Goal: Task Accomplishment & Management: Complete application form

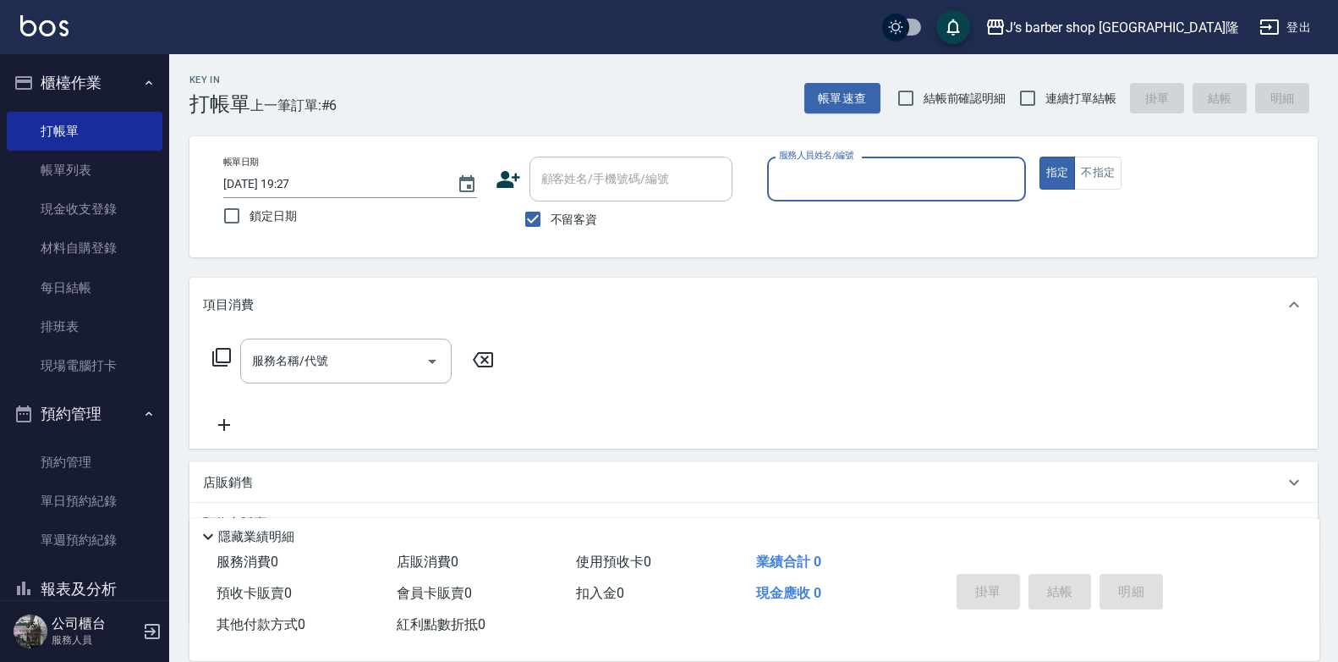
click at [68, 167] on link "帳單列表" at bounding box center [85, 170] width 156 height 39
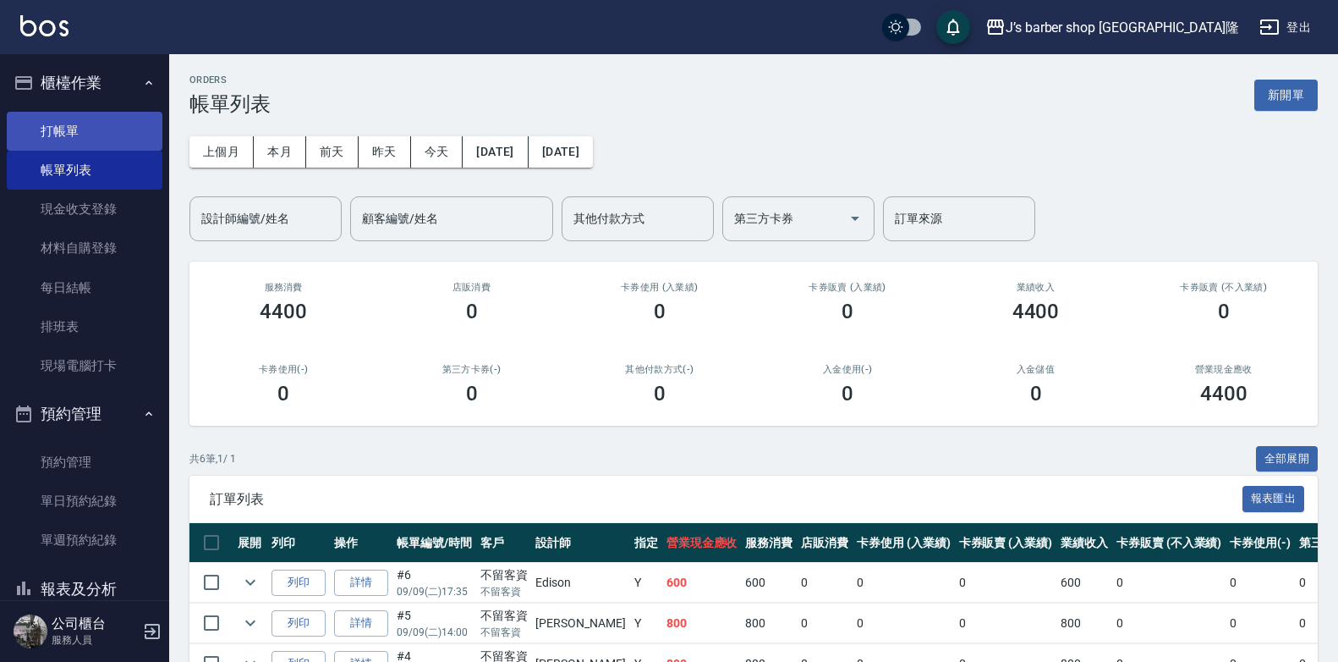
click at [82, 129] on link "打帳單" at bounding box center [85, 131] width 156 height 39
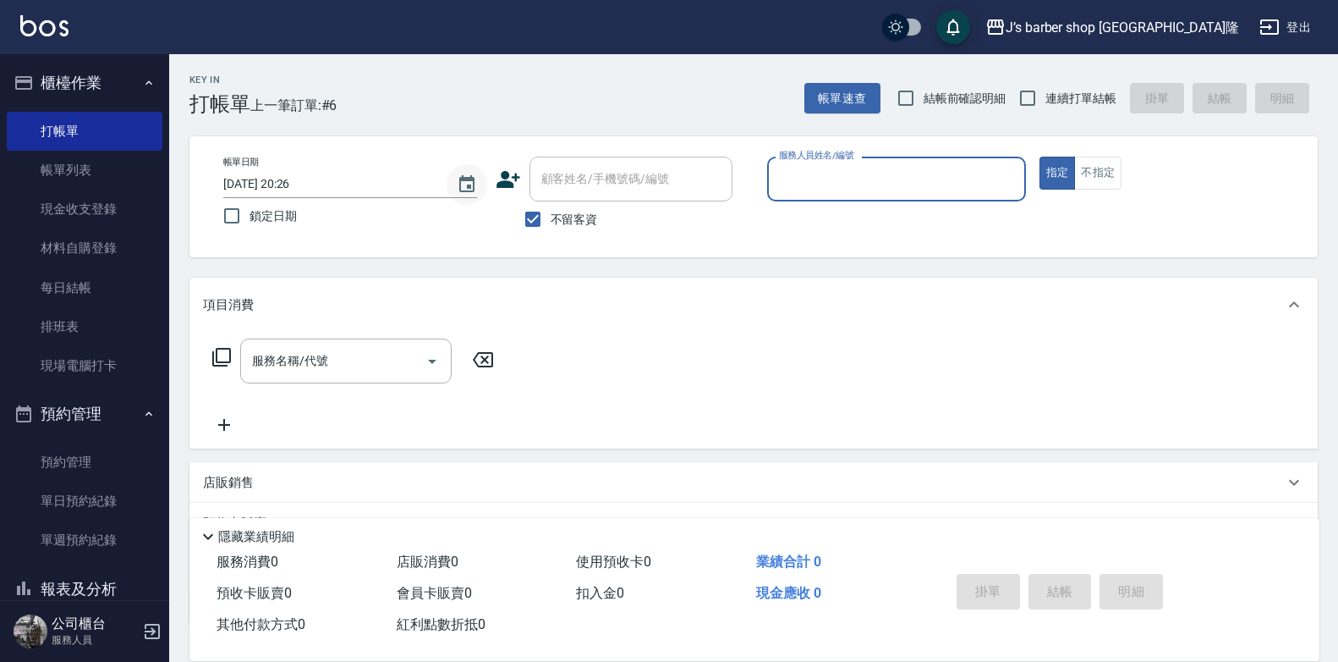
click at [464, 182] on icon "Choose date, selected date is 2025-09-09" at bounding box center [467, 184] width 20 height 20
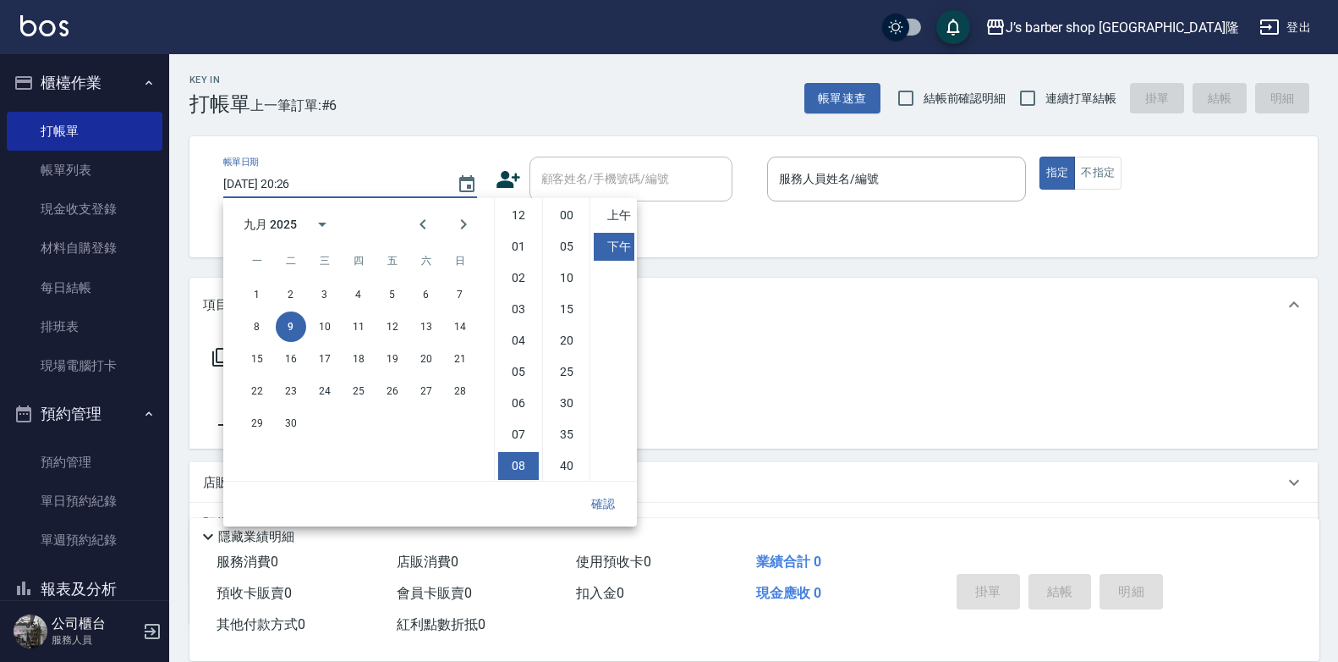
scroll to position [95, 0]
click at [567, 211] on li "00" at bounding box center [567, 215] width 41 height 28
type input "[DATE] 20:00"
click at [601, 496] on button "確認" at bounding box center [603, 503] width 54 height 31
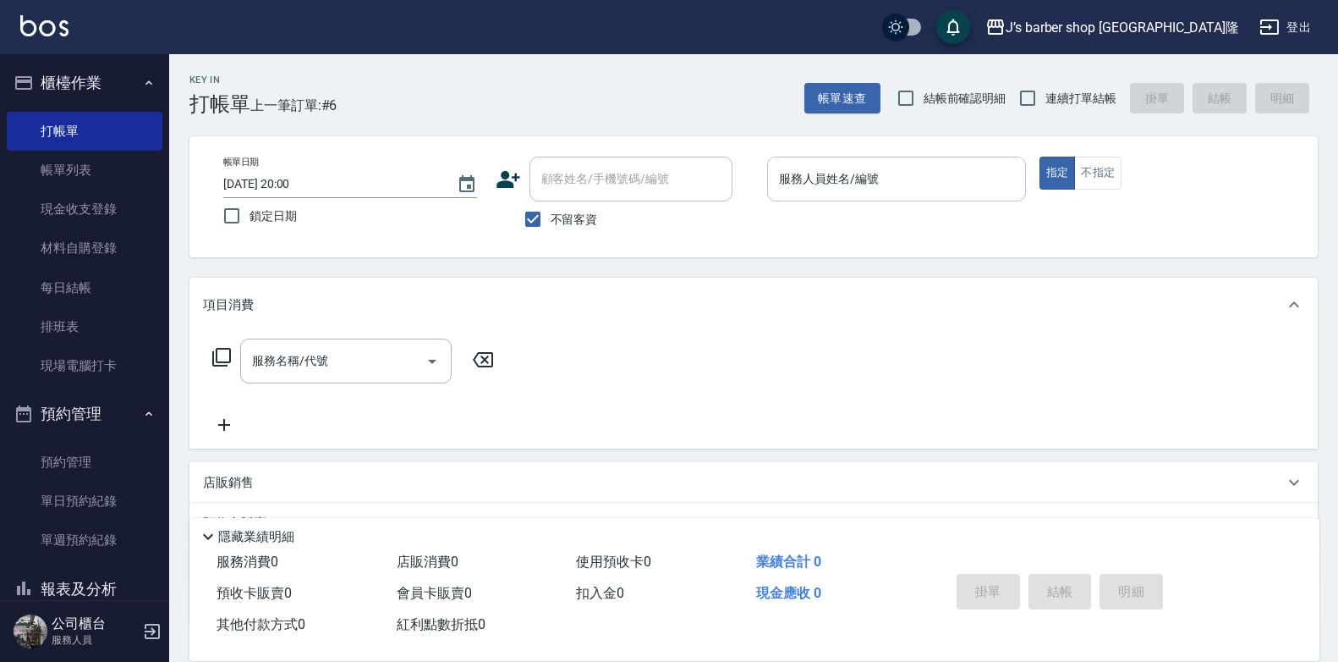
click at [807, 162] on div "服務人員姓名/編號" at bounding box center [896, 179] width 259 height 45
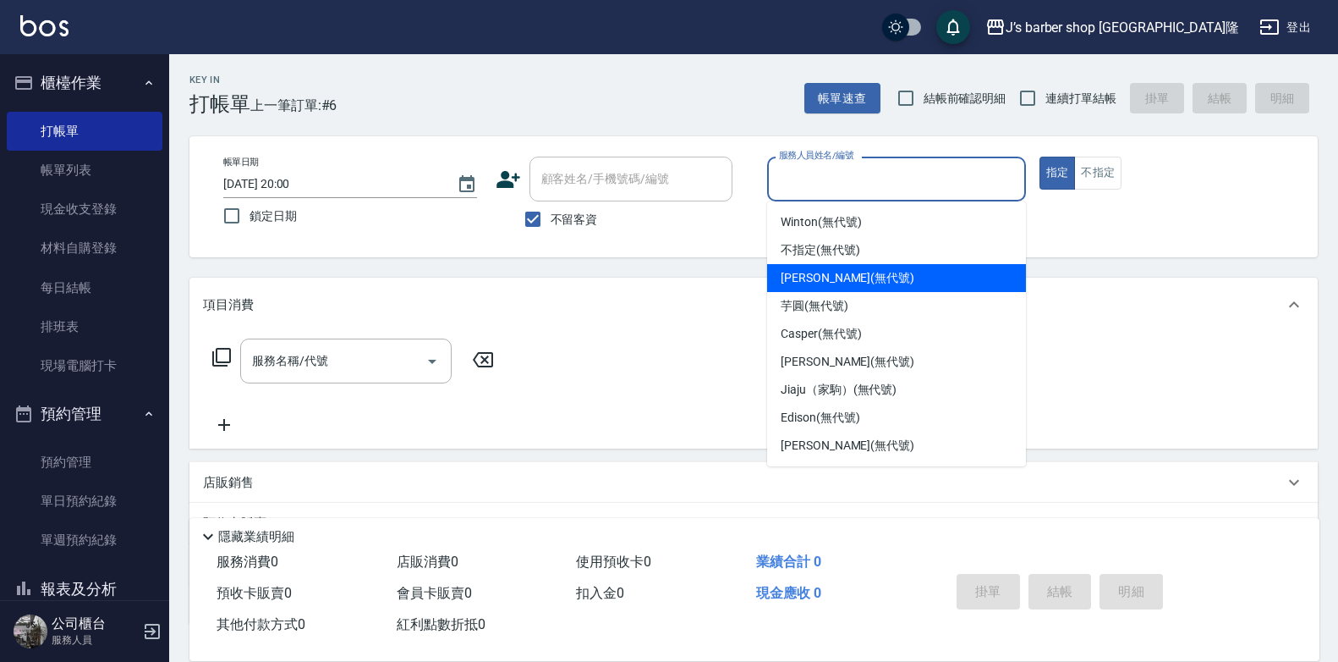
click at [812, 277] on span "[PERSON_NAME] (無代號)" at bounding box center [848, 278] width 134 height 18
type input "[PERSON_NAME](無代號)"
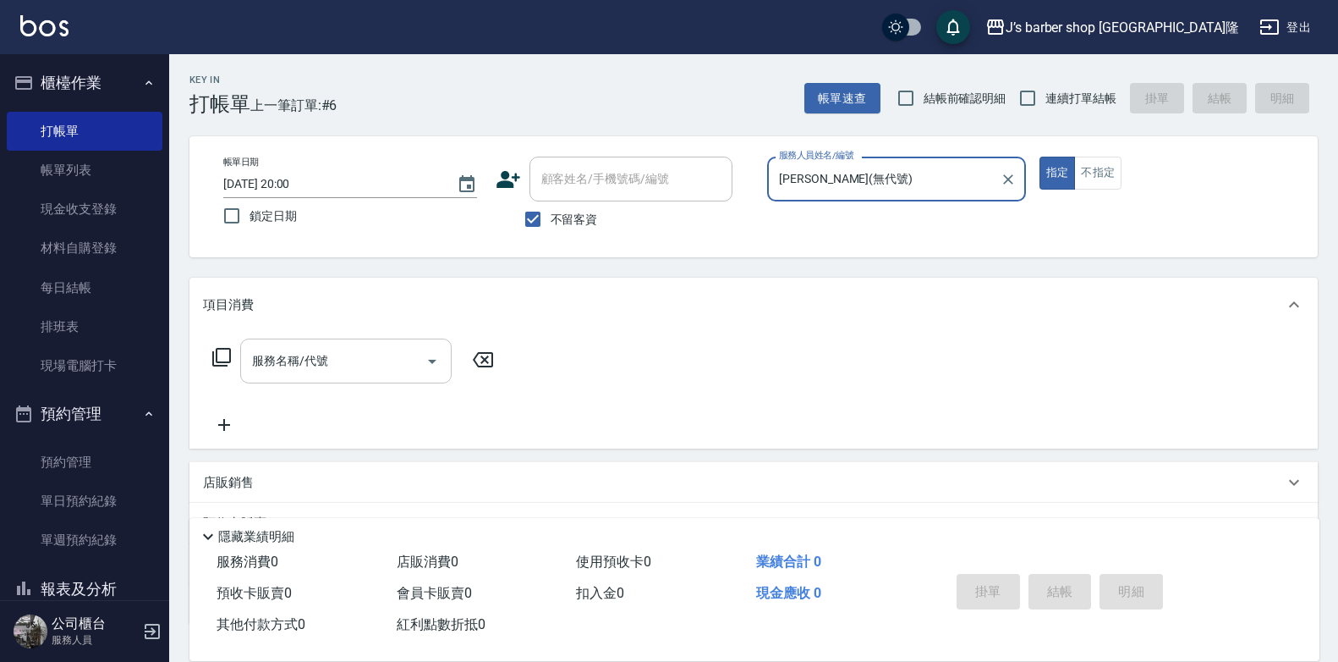
click at [351, 376] on div "服務名稱/代號" at bounding box center [346, 360] width 212 height 45
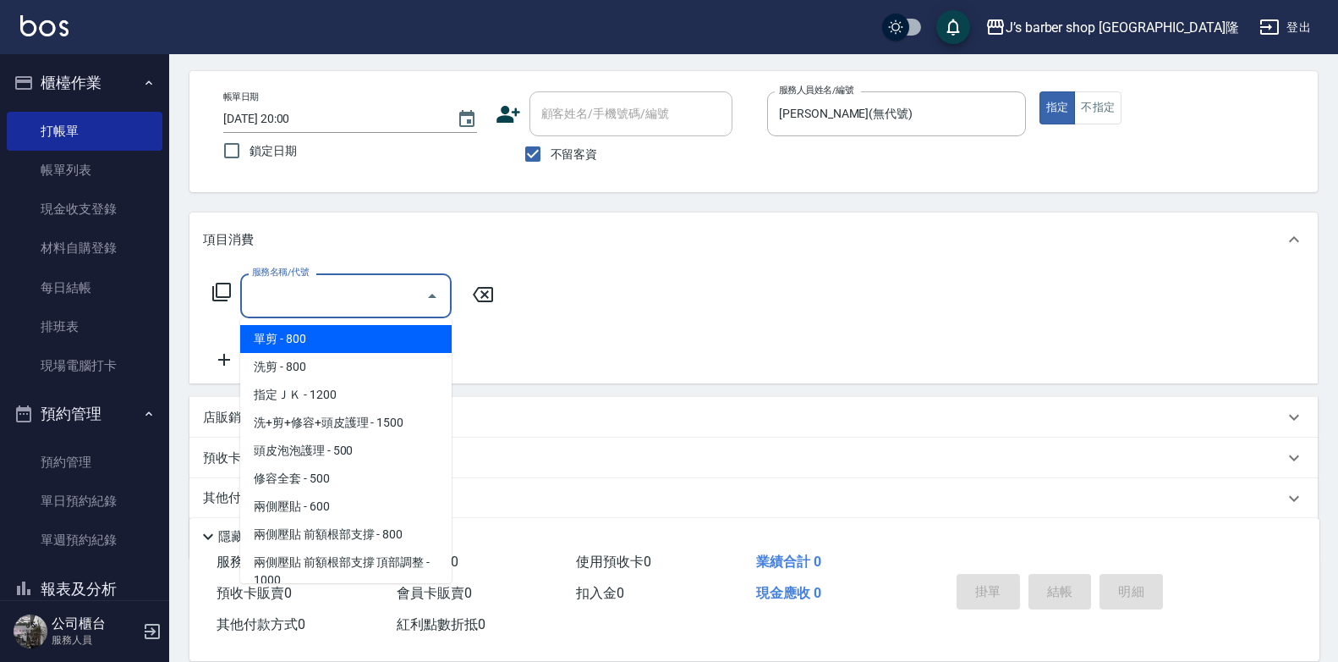
scroll to position [85, 0]
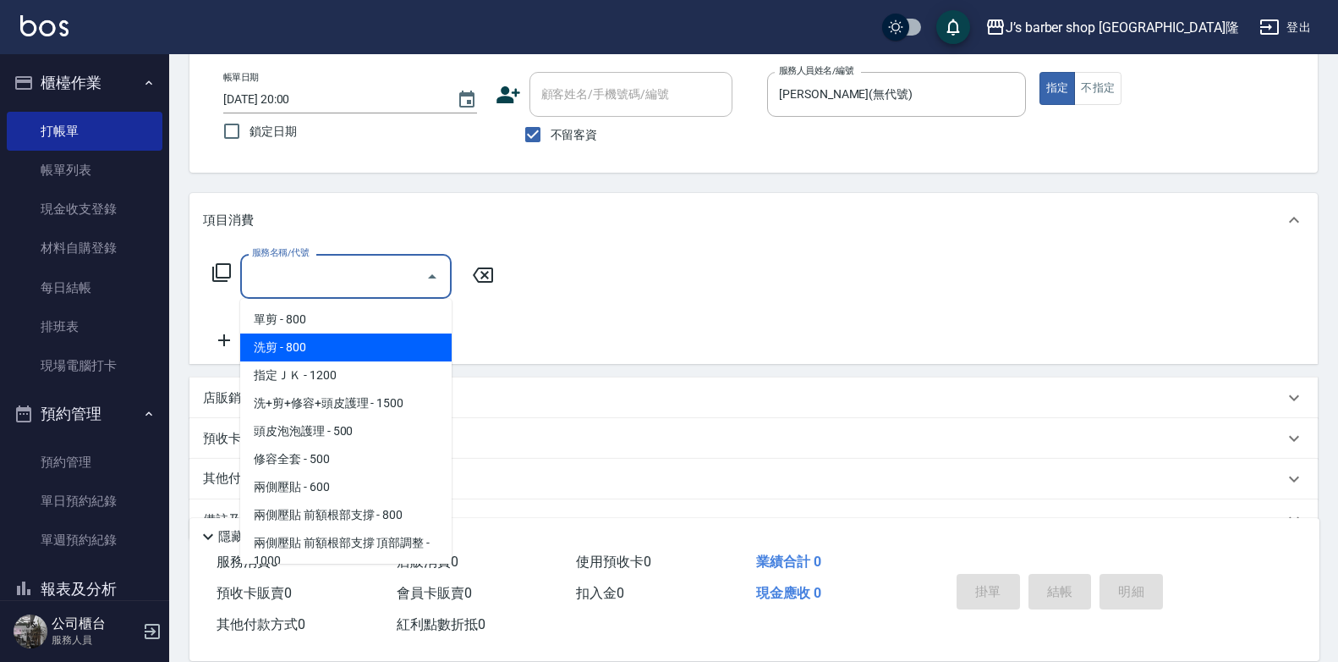
click at [303, 343] on span "洗剪 - 800" at bounding box center [346, 347] width 212 height 28
type input "洗剪(101)"
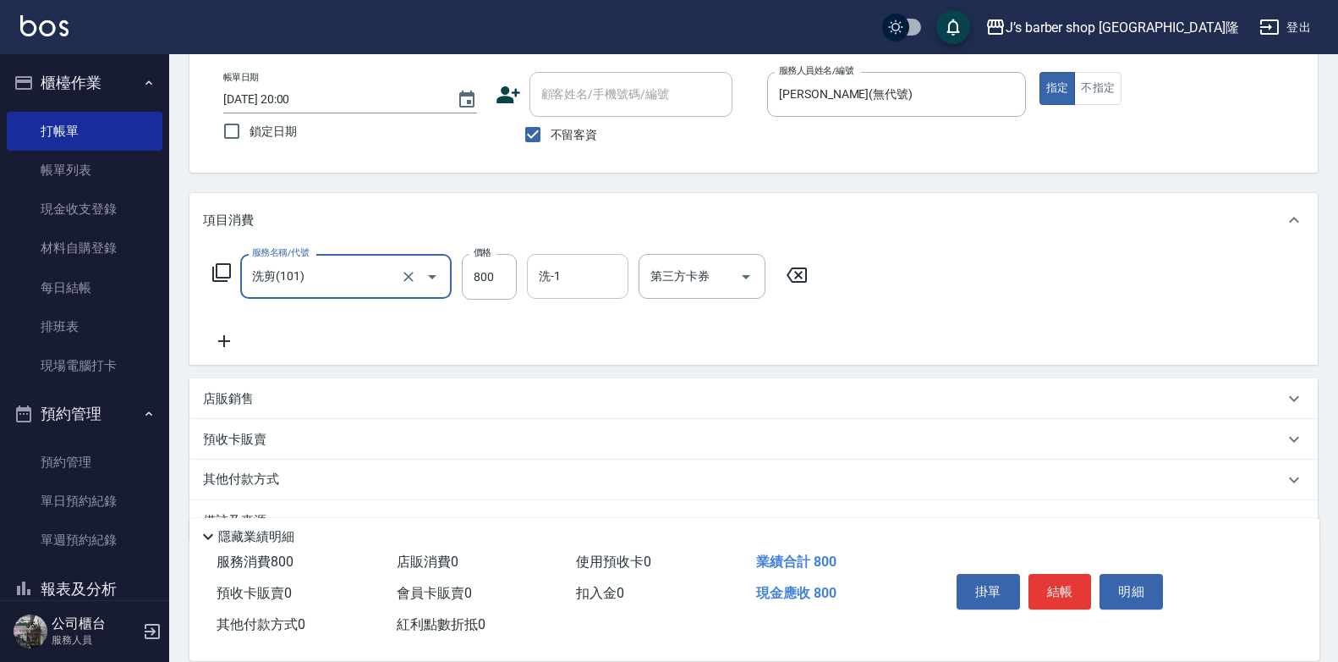
click at [550, 278] on div "洗-1 洗-1" at bounding box center [578, 276] width 102 height 45
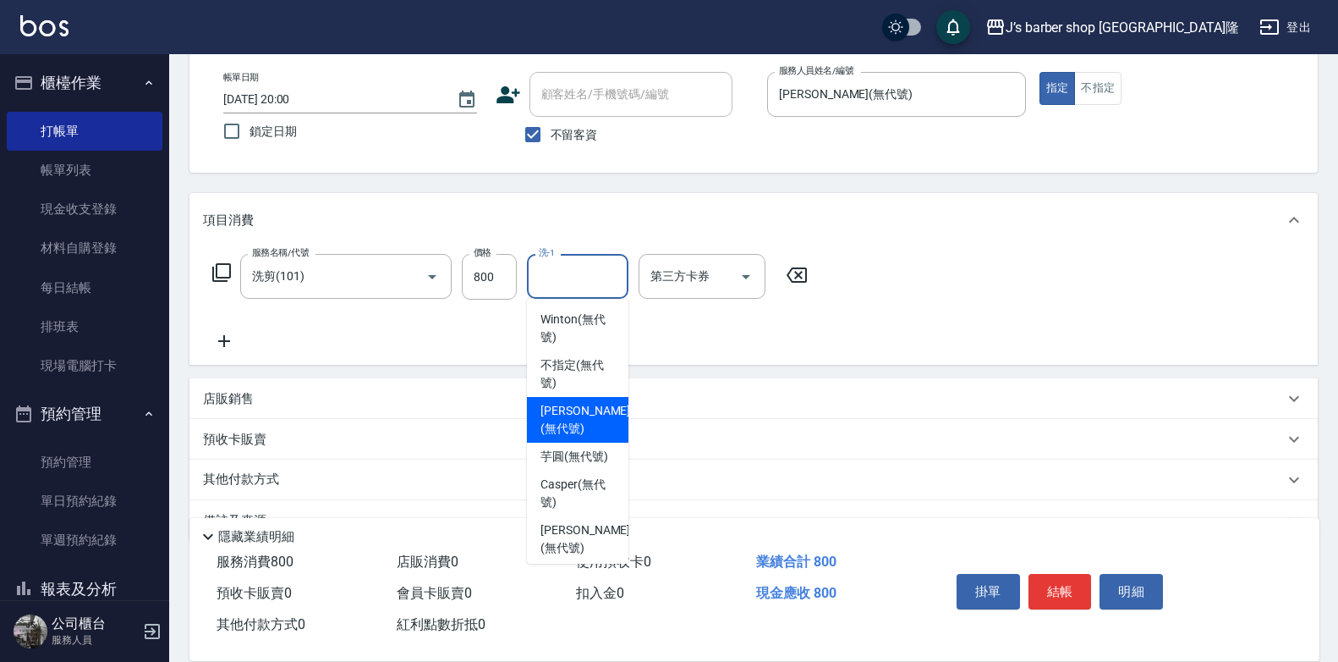
click at [583, 413] on span "[PERSON_NAME] (無代號)" at bounding box center [586, 420] width 90 height 36
type input "[PERSON_NAME](無代號)"
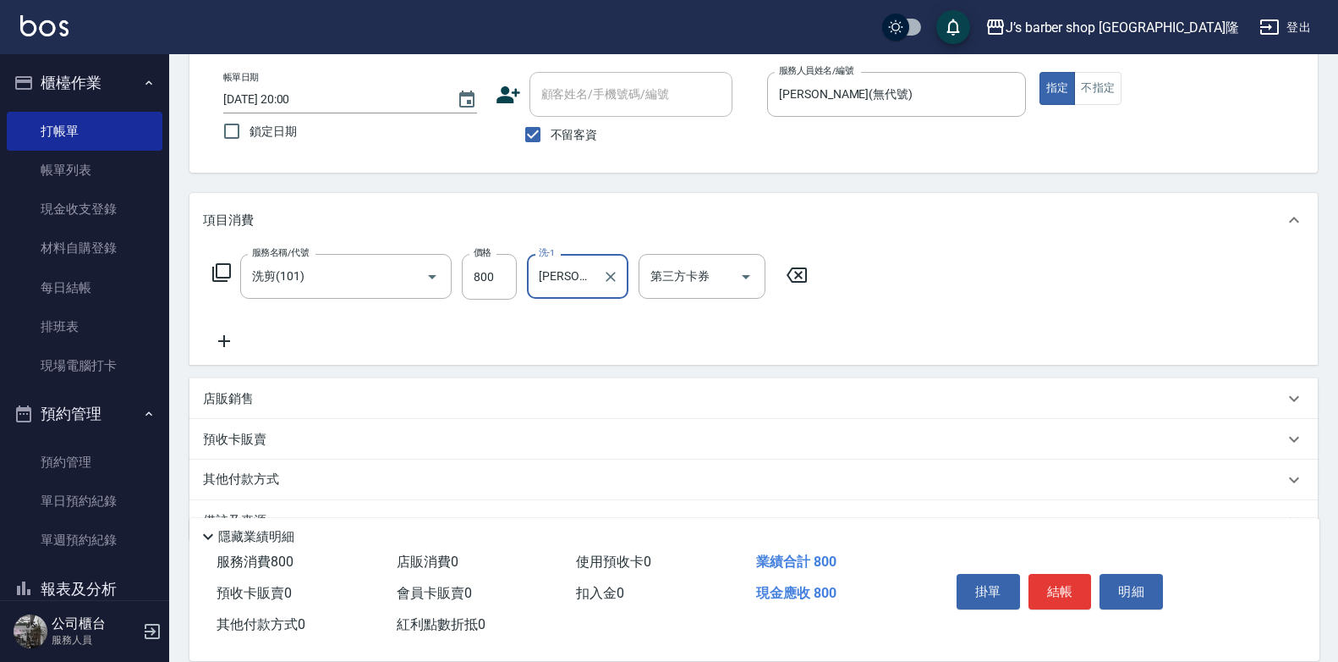
click at [591, 273] on input "[PERSON_NAME](無代號)" at bounding box center [565, 276] width 61 height 30
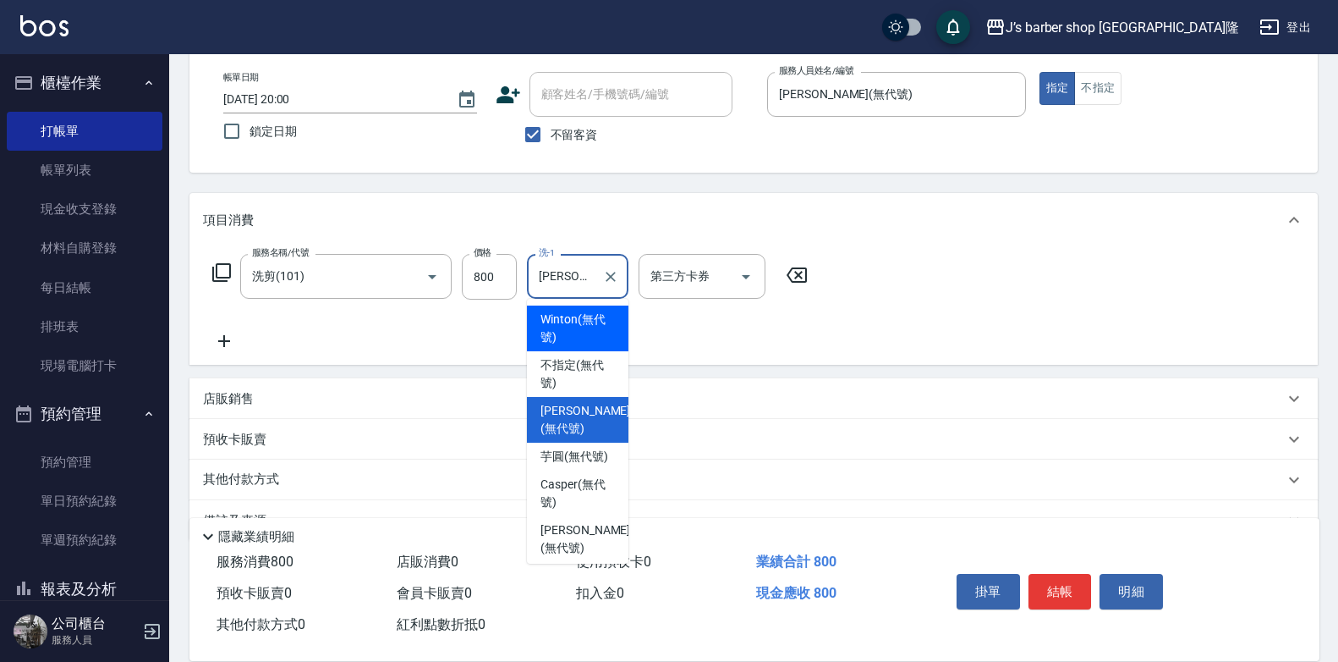
click at [558, 272] on input "[PERSON_NAME](無代號)" at bounding box center [565, 276] width 61 height 30
click at [272, 344] on div "服務名稱/代號 洗剪(101) 服務名稱/代號 價格 800 價格 洗-1 [PERSON_NAME](無代號) 洗-1 第三方卡券 第三方卡券" at bounding box center [510, 302] width 615 height 97
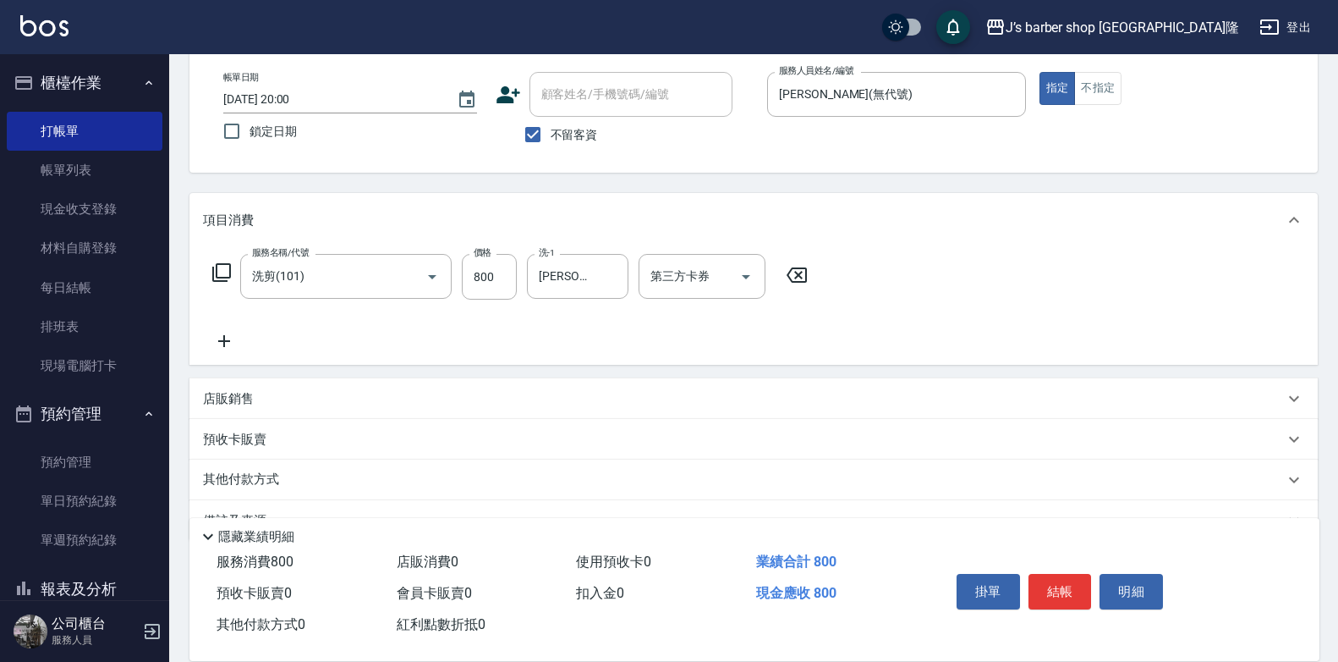
click at [207, 343] on icon at bounding box center [224, 341] width 42 height 20
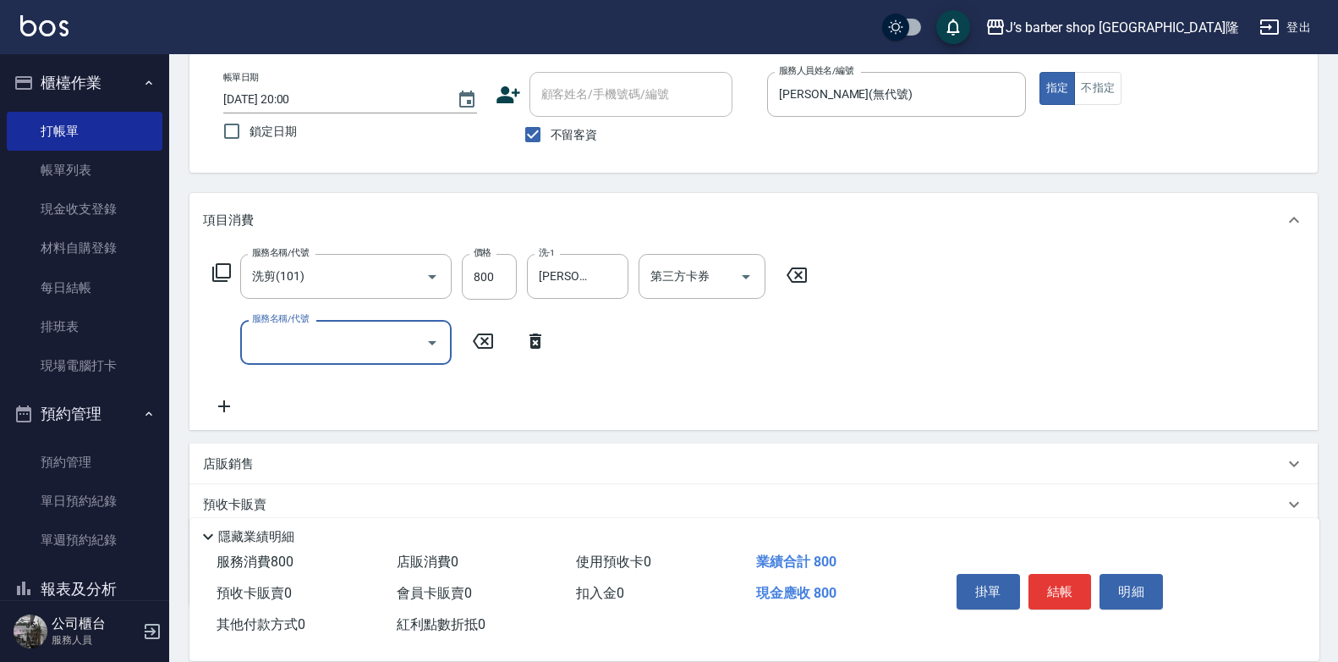
click at [311, 343] on input "服務名稱/代號" at bounding box center [333, 342] width 171 height 30
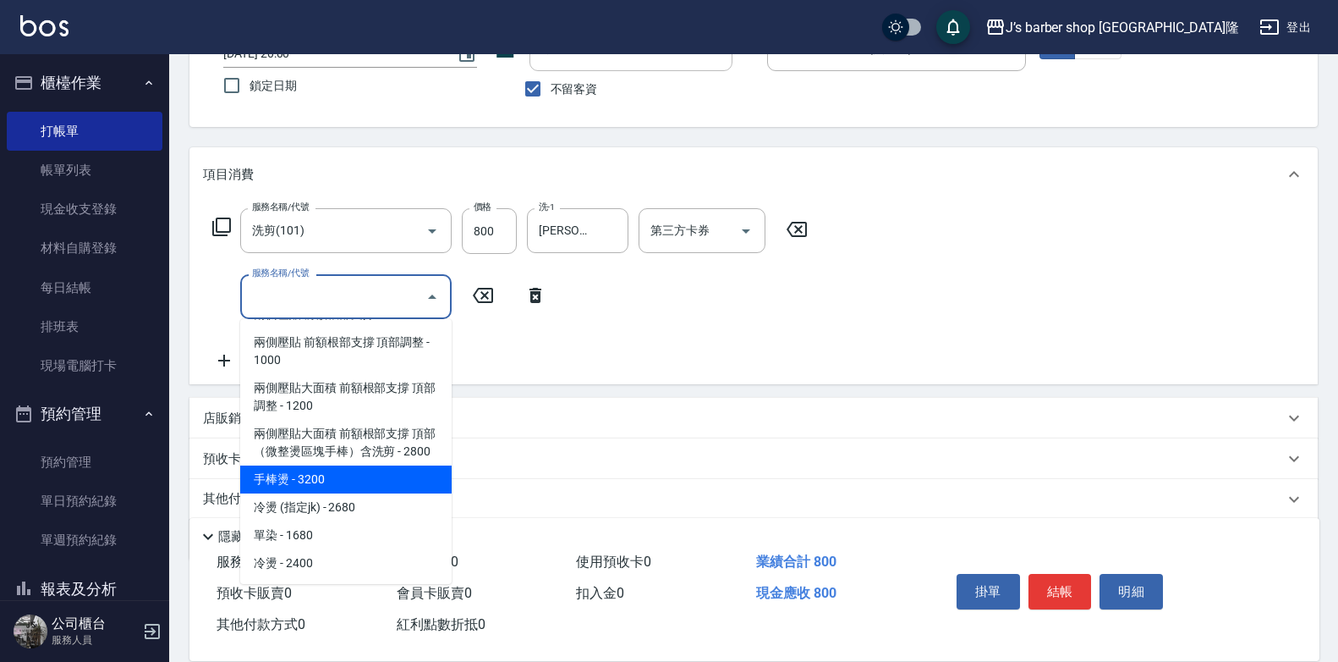
scroll to position [169, 0]
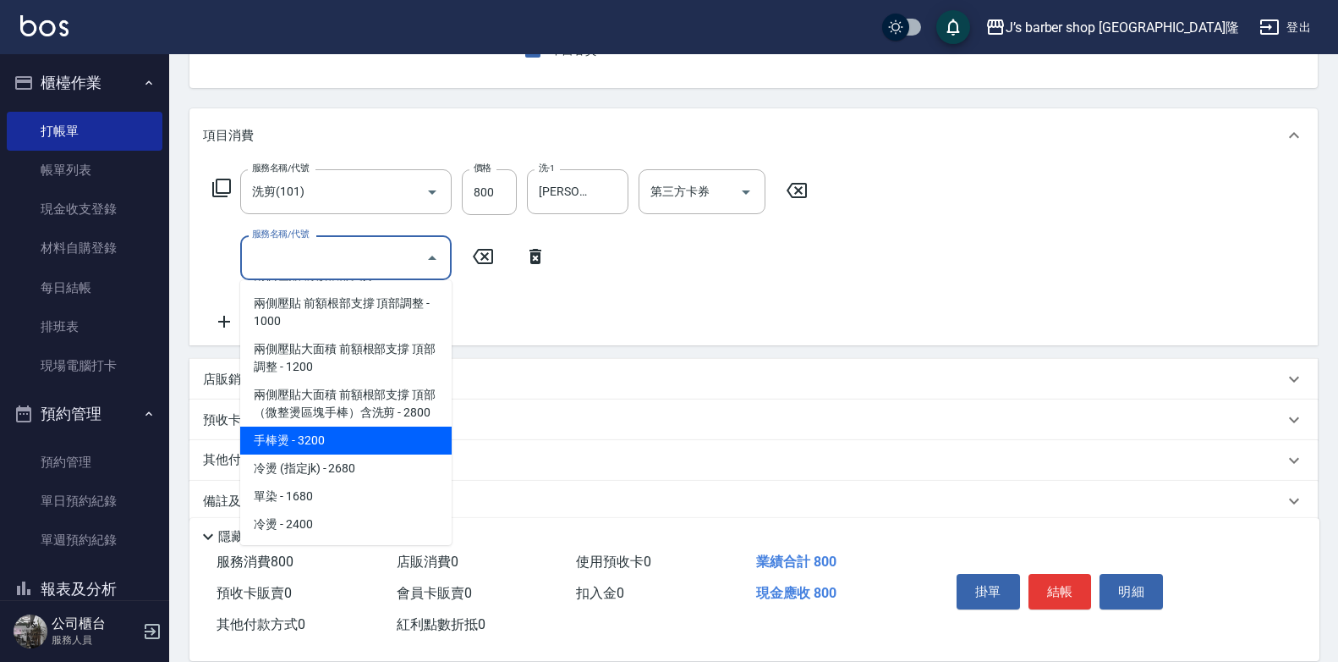
click at [309, 439] on span "手棒燙 - 3200" at bounding box center [346, 440] width 212 height 28
type input "手棒燙(HP1)"
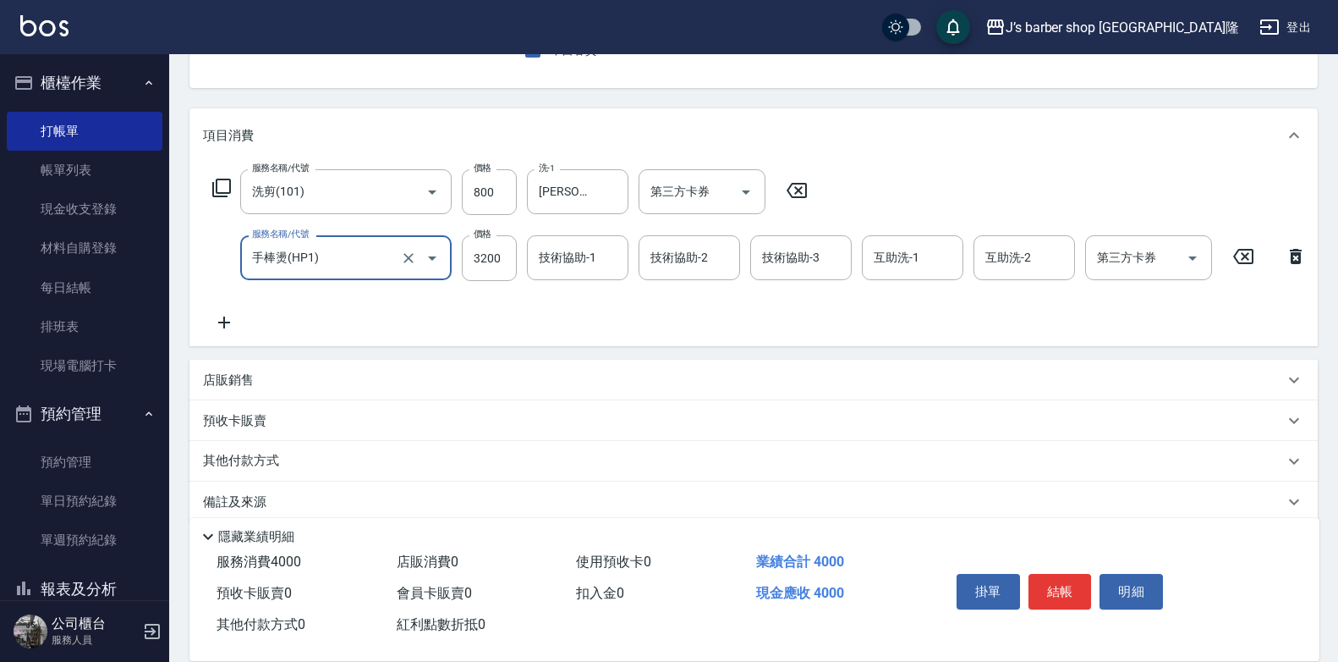
click at [563, 260] on input "技術協助-1" at bounding box center [578, 258] width 86 height 30
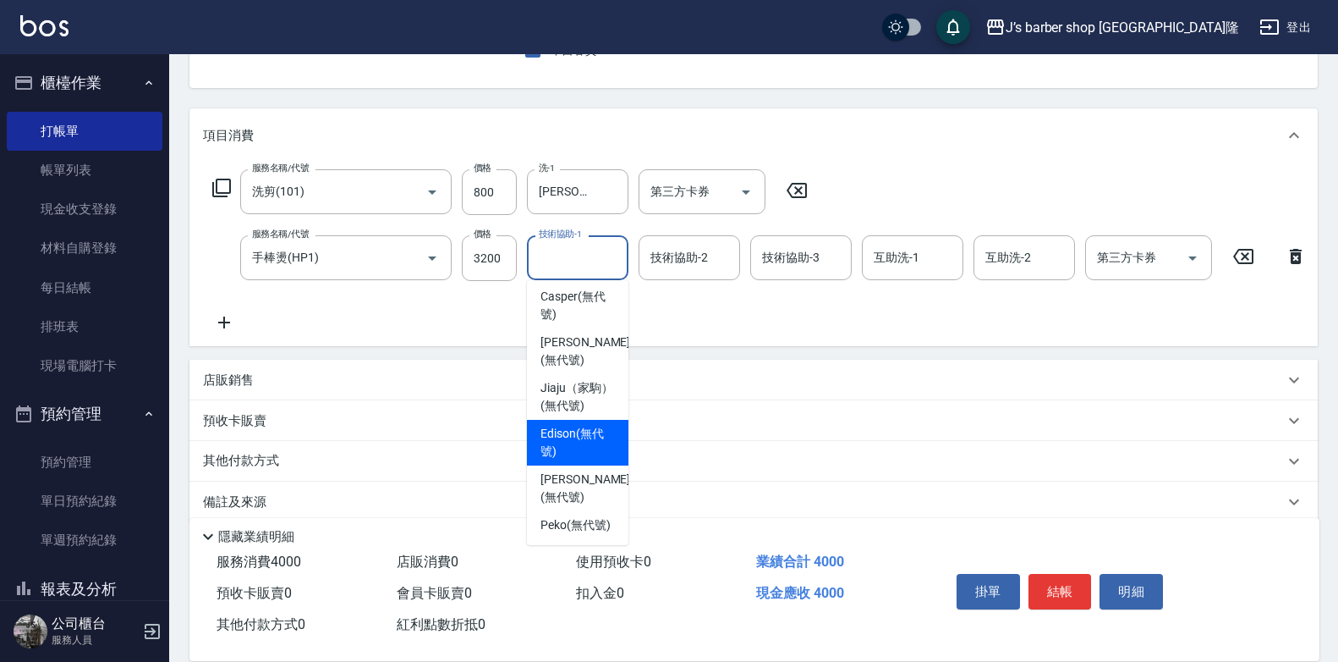
scroll to position [206, 0]
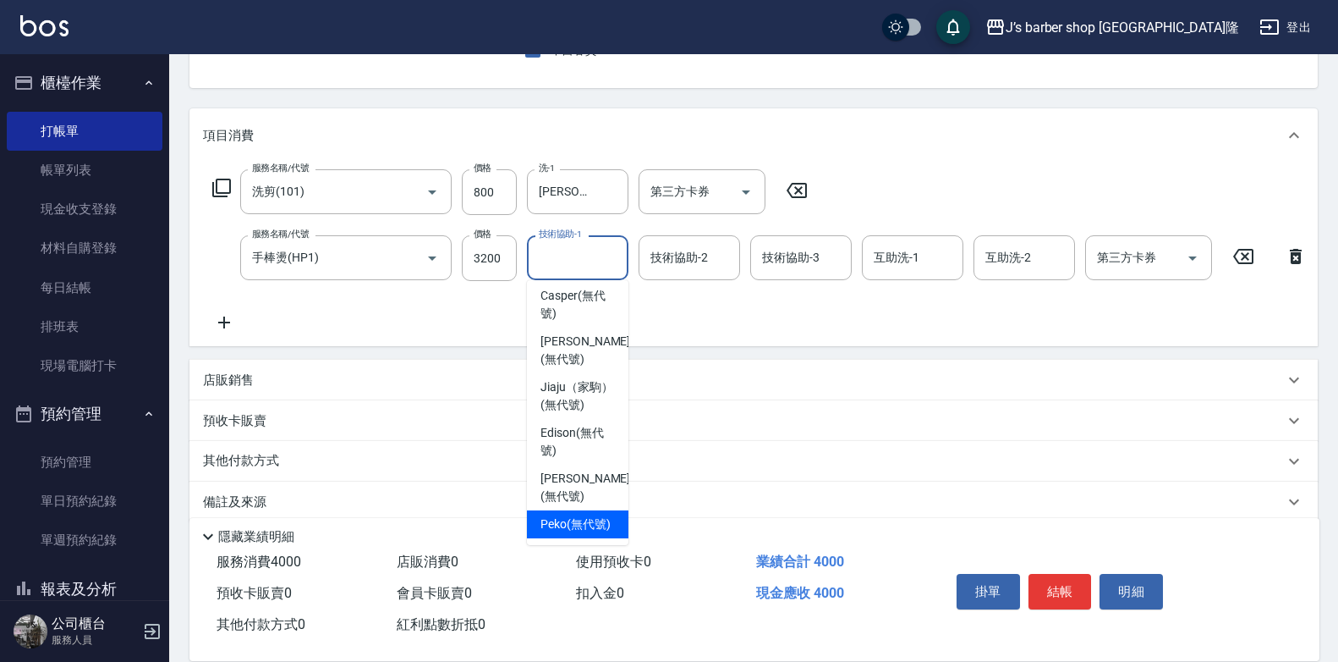
click at [569, 515] on span "Peko (無代號)" at bounding box center [576, 524] width 70 height 18
type input "Peko(無代號)"
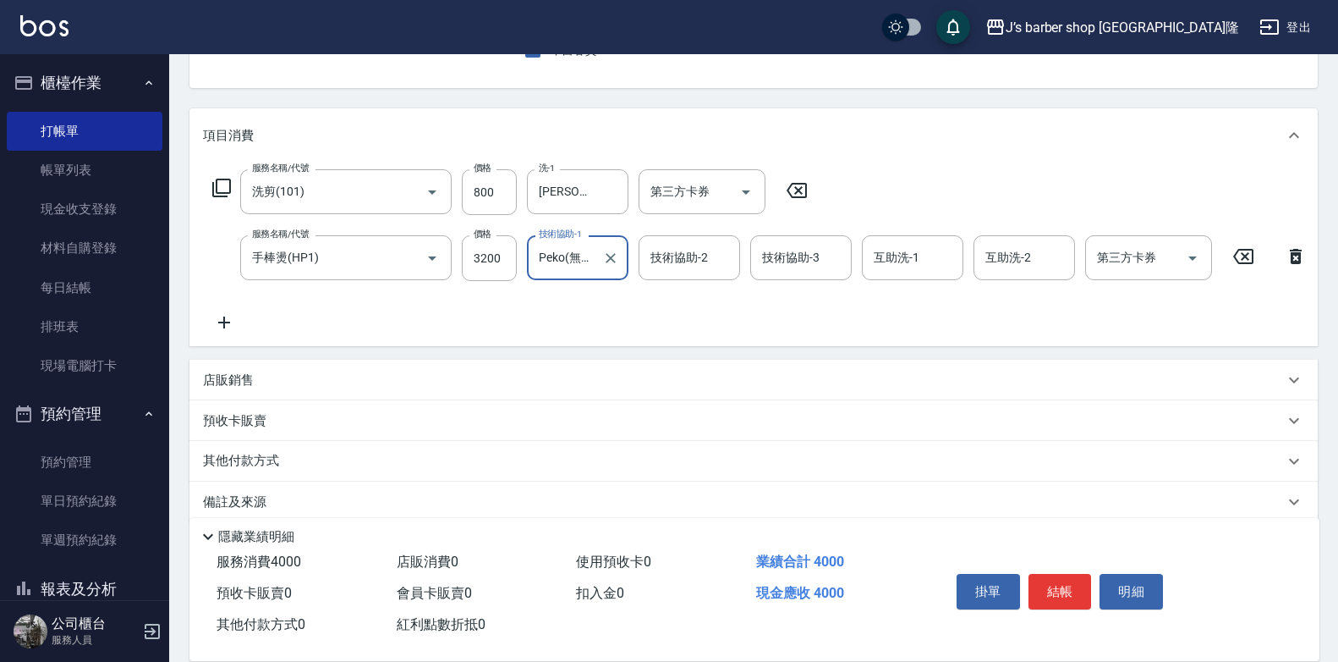
click at [690, 226] on div "服務名稱/代號 洗剪(101) 服務名稱/代號 價格 800 價格 洗-1 KENNY(無代號) 洗-1 第三方卡券 第三方卡券 服務名稱/代號 手棒燙(HP…" at bounding box center [760, 250] width 1114 height 163
click at [688, 254] on div "技術協助-2 技術協助-2" at bounding box center [690, 257] width 102 height 45
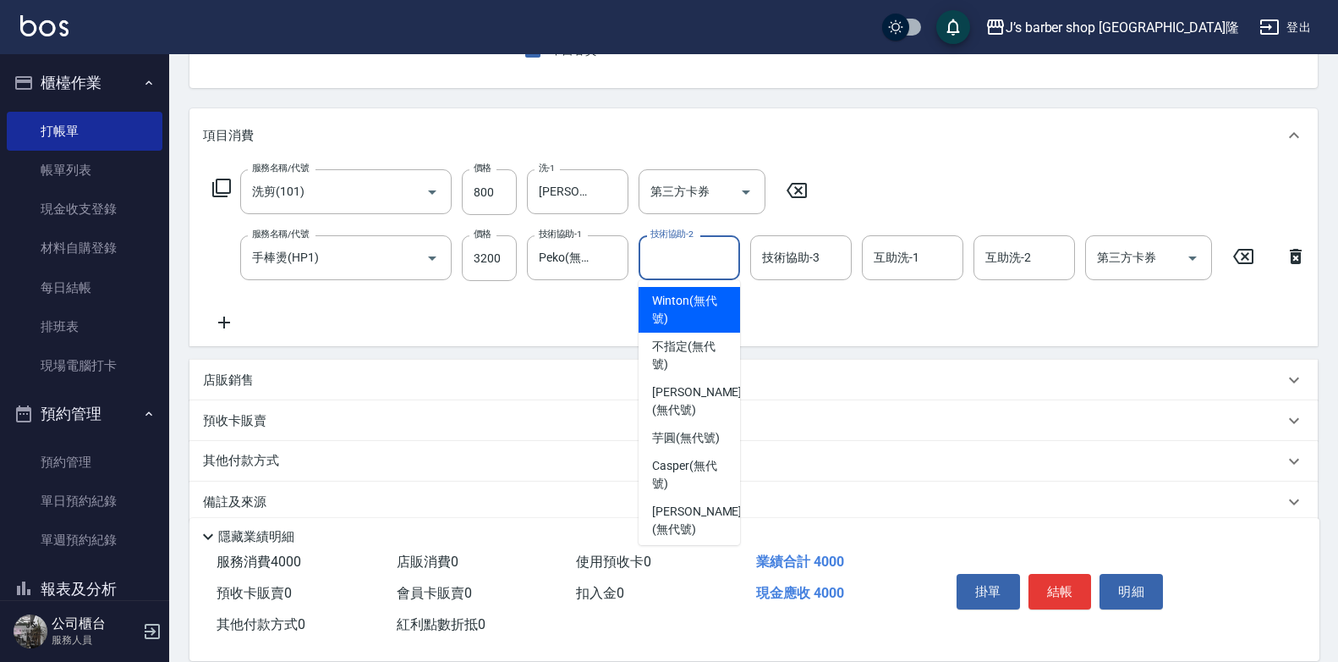
scroll to position [0, 0]
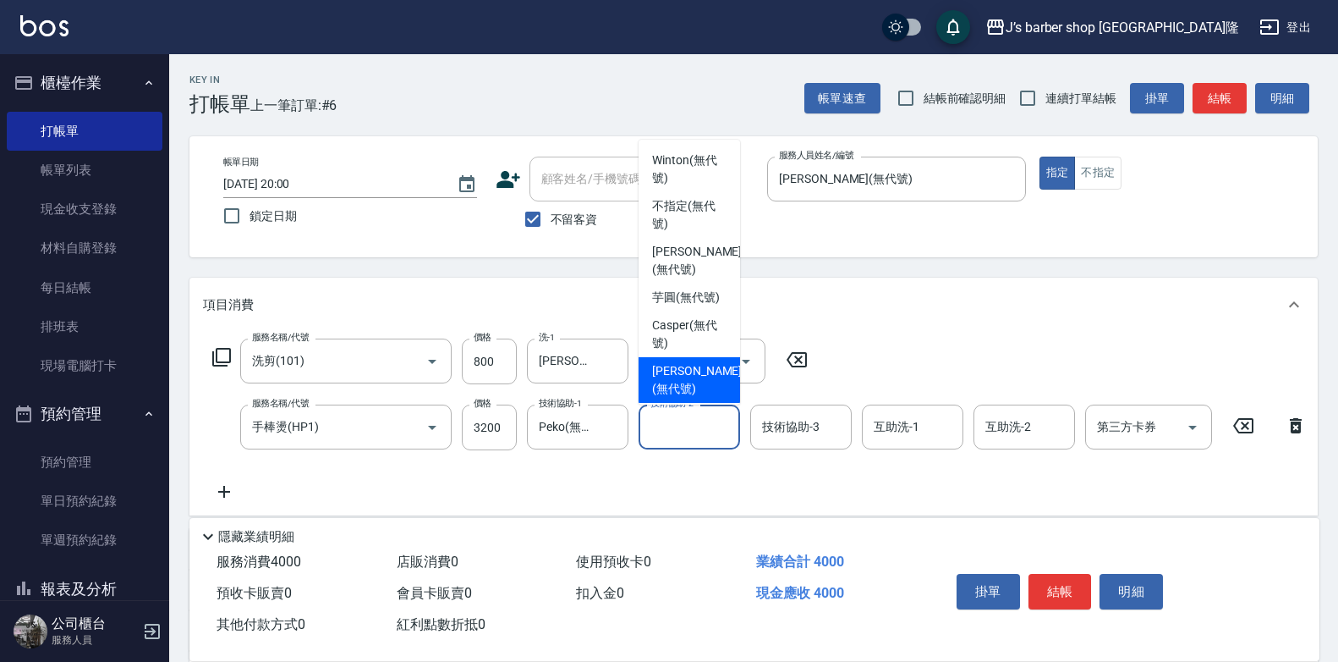
click at [689, 435] on input "技術協助-2" at bounding box center [689, 427] width 86 height 30
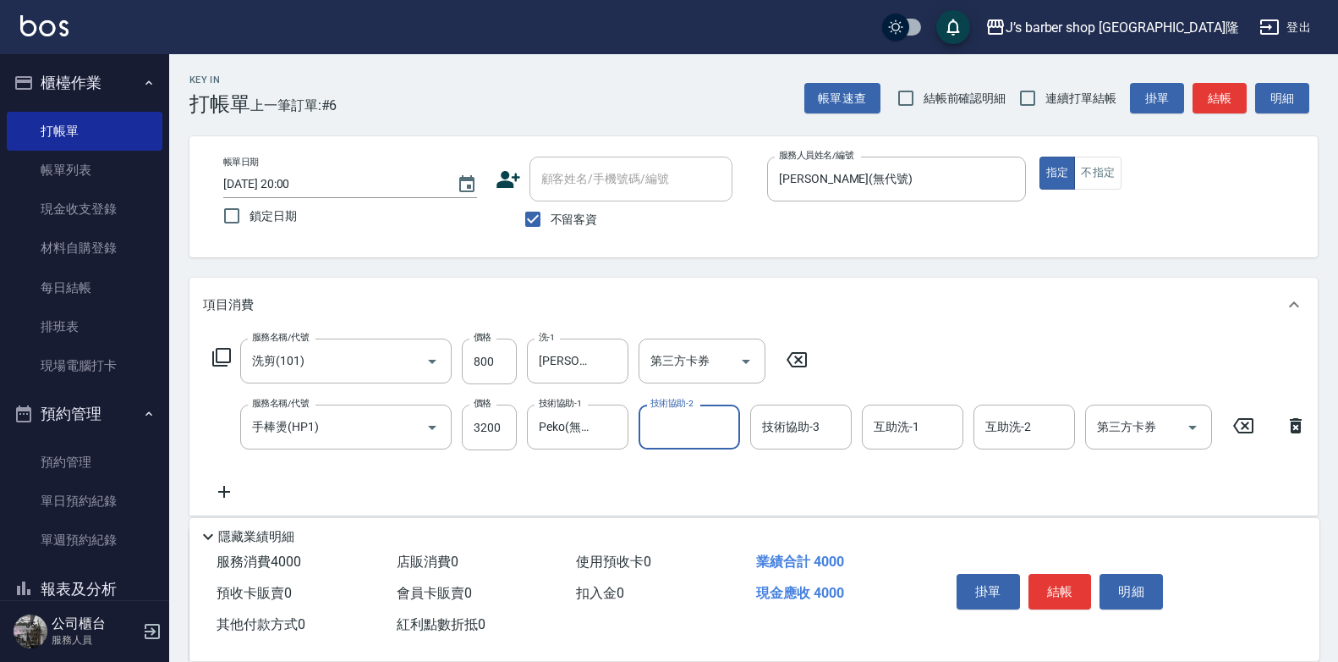
click at [682, 436] on input "技術協助-2" at bounding box center [689, 427] width 86 height 30
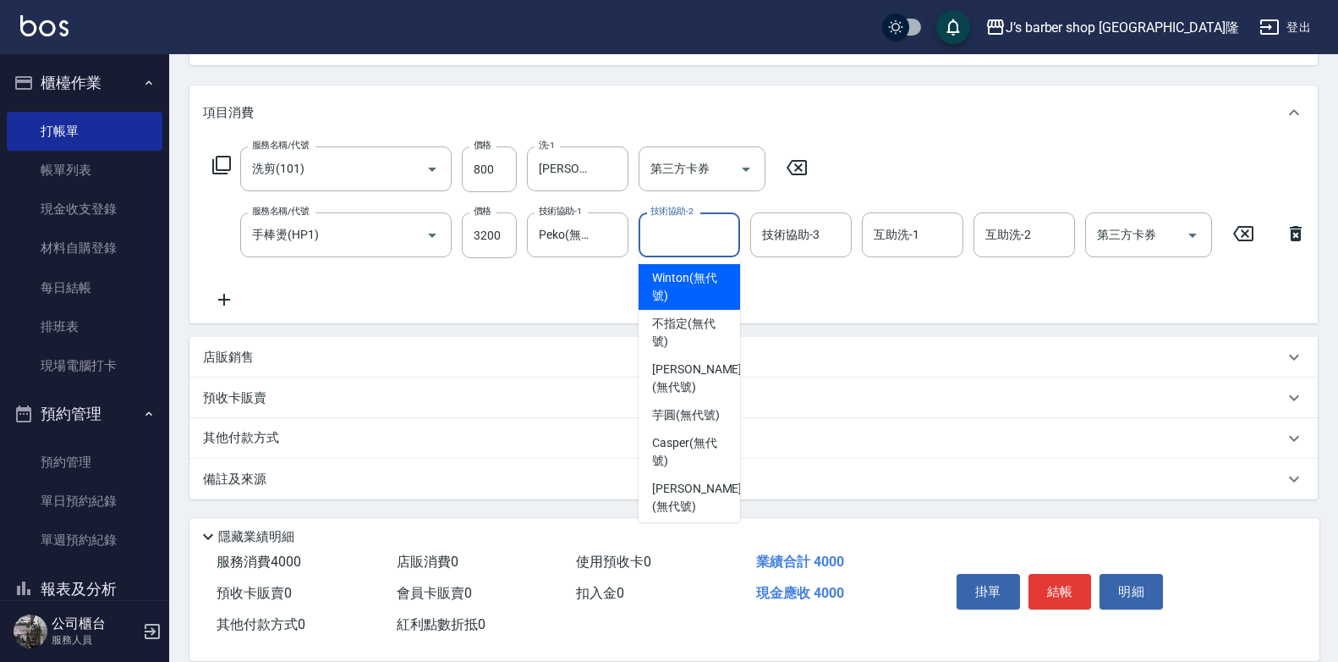
click at [668, 226] on input "技術協助-2" at bounding box center [689, 235] width 86 height 30
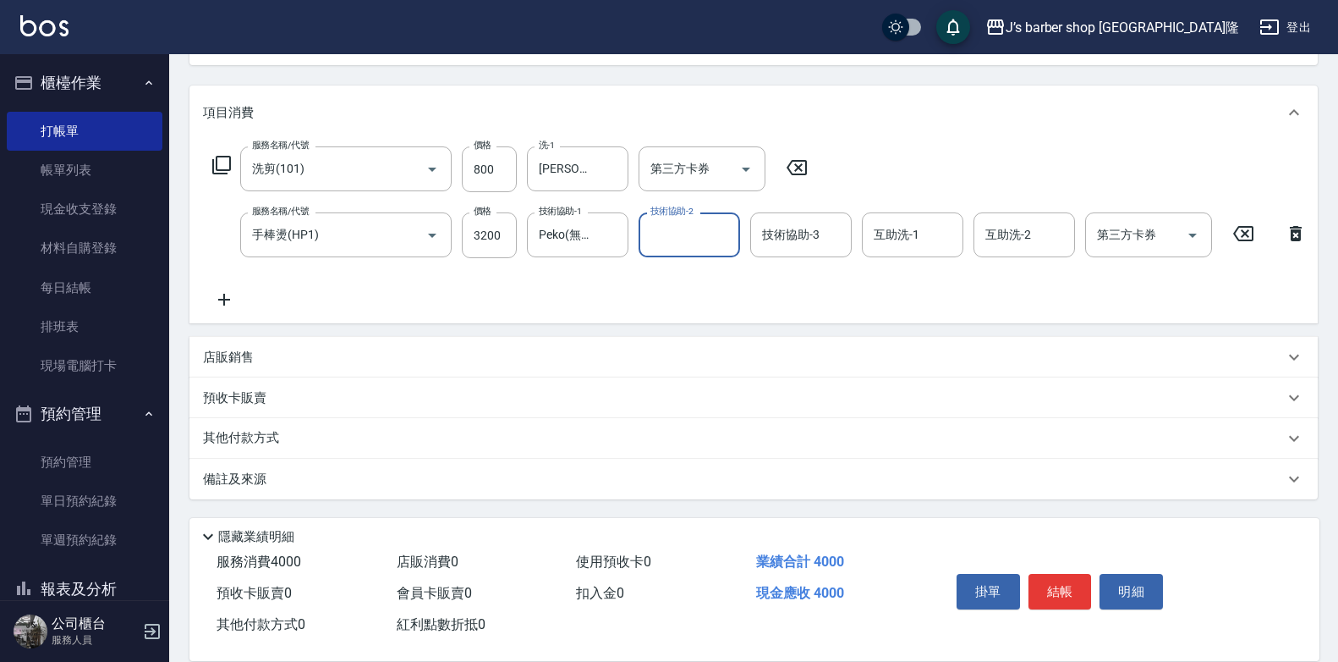
click at [223, 294] on icon at bounding box center [224, 300] width 12 height 12
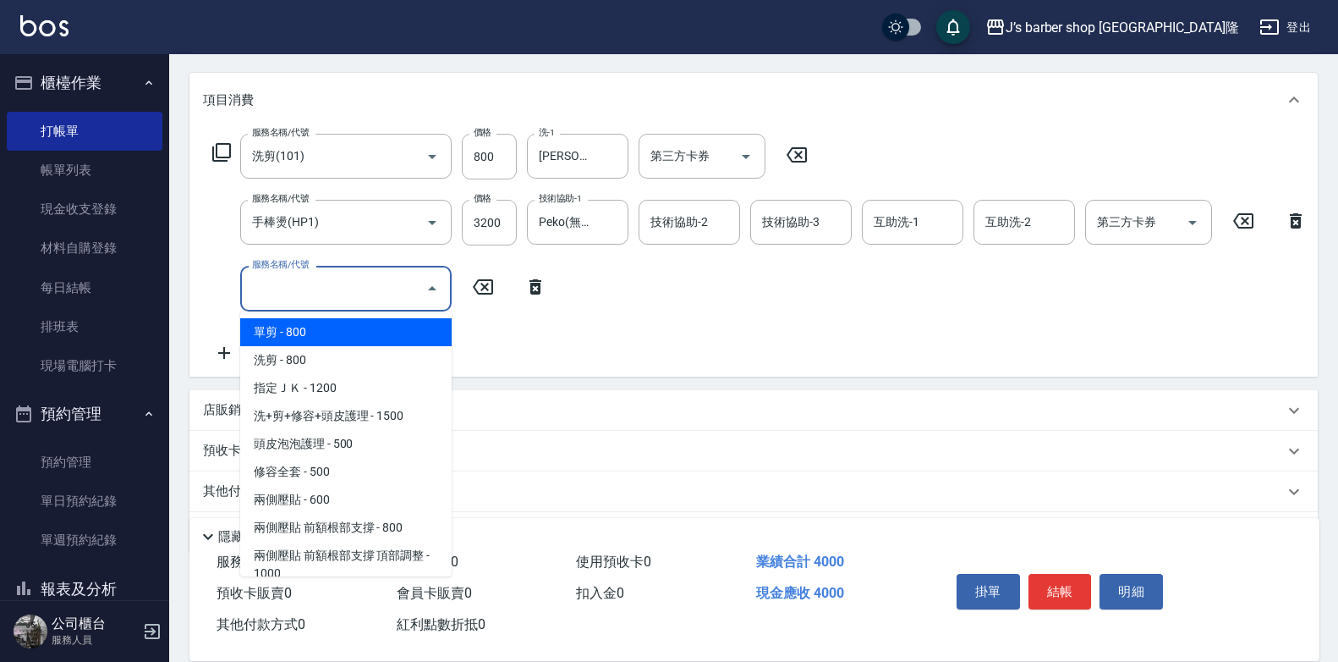
click at [302, 295] on input "服務名稱/代號" at bounding box center [333, 288] width 171 height 30
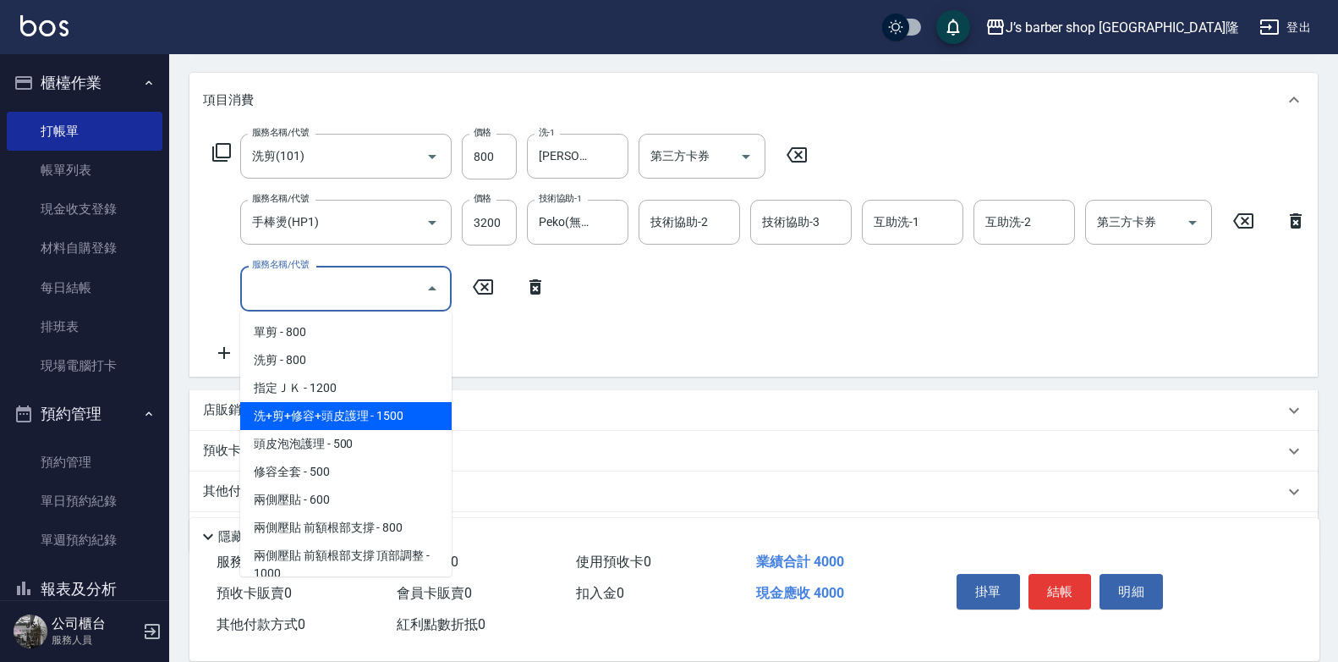
click at [330, 413] on span "洗+剪+修容+頭皮護理 - 1500" at bounding box center [346, 416] width 212 height 28
type input "洗+剪+修容+頭皮護理(103)"
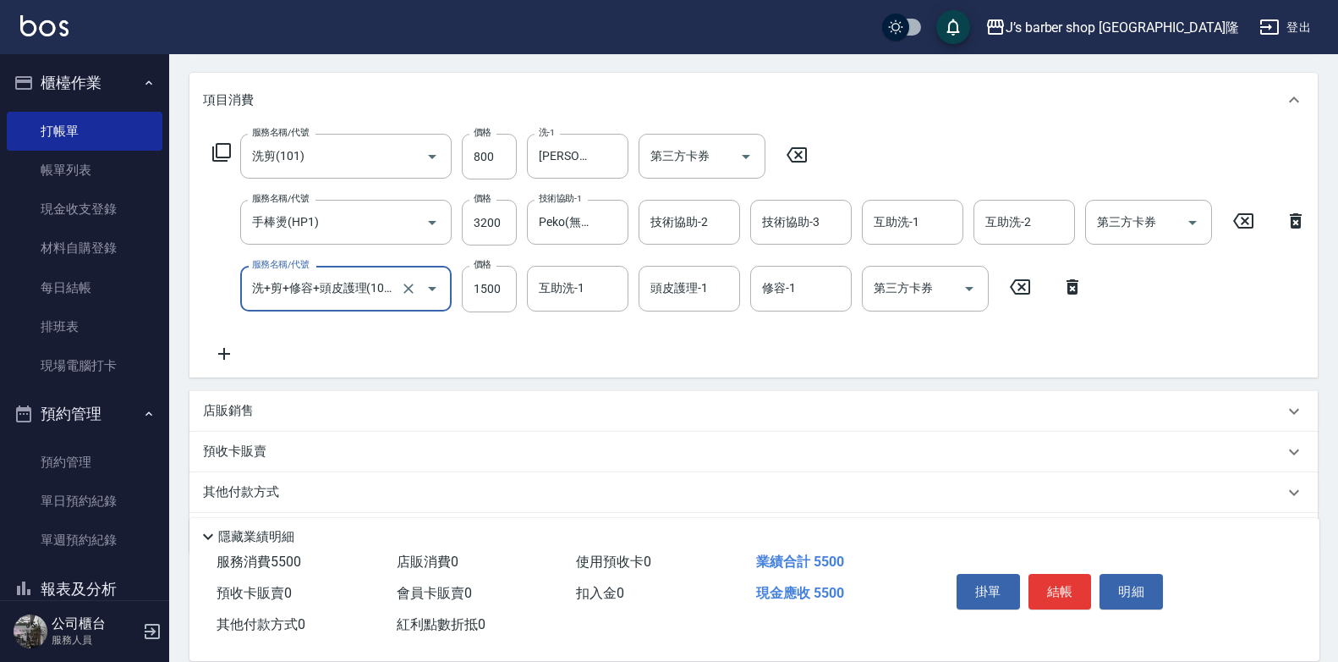
click at [804, 160] on icon at bounding box center [797, 155] width 42 height 20
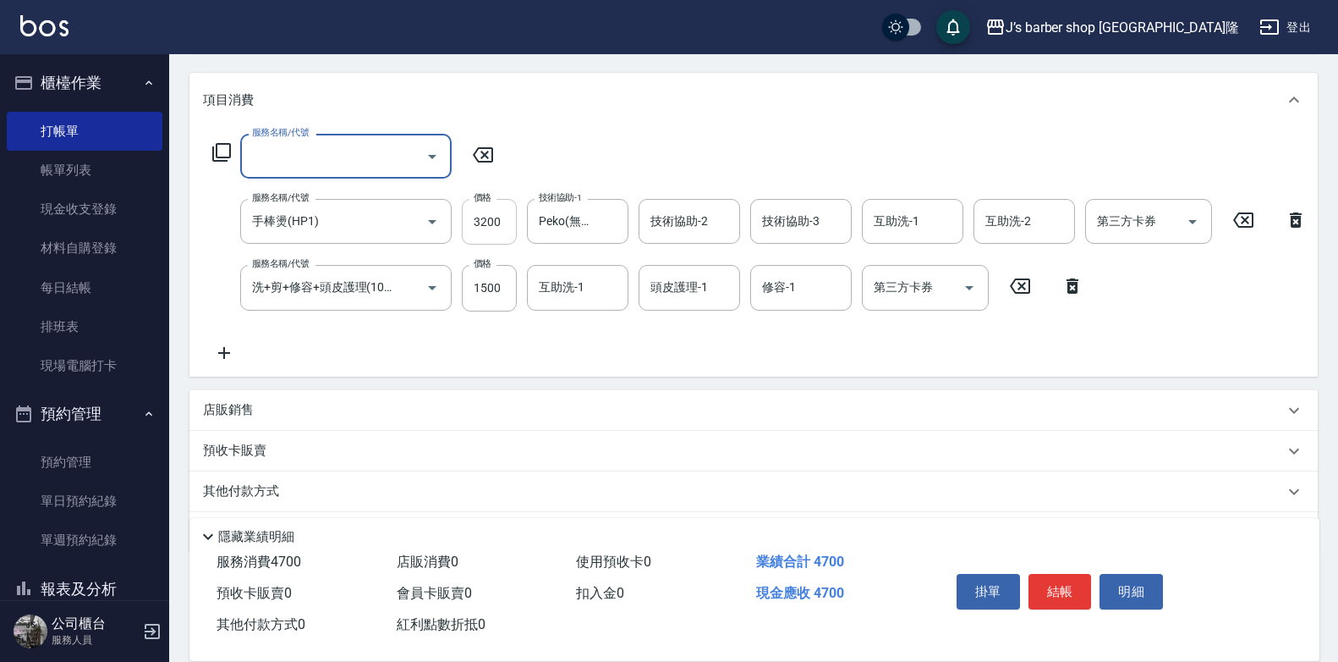
click at [505, 225] on input "3200" at bounding box center [489, 222] width 55 height 46
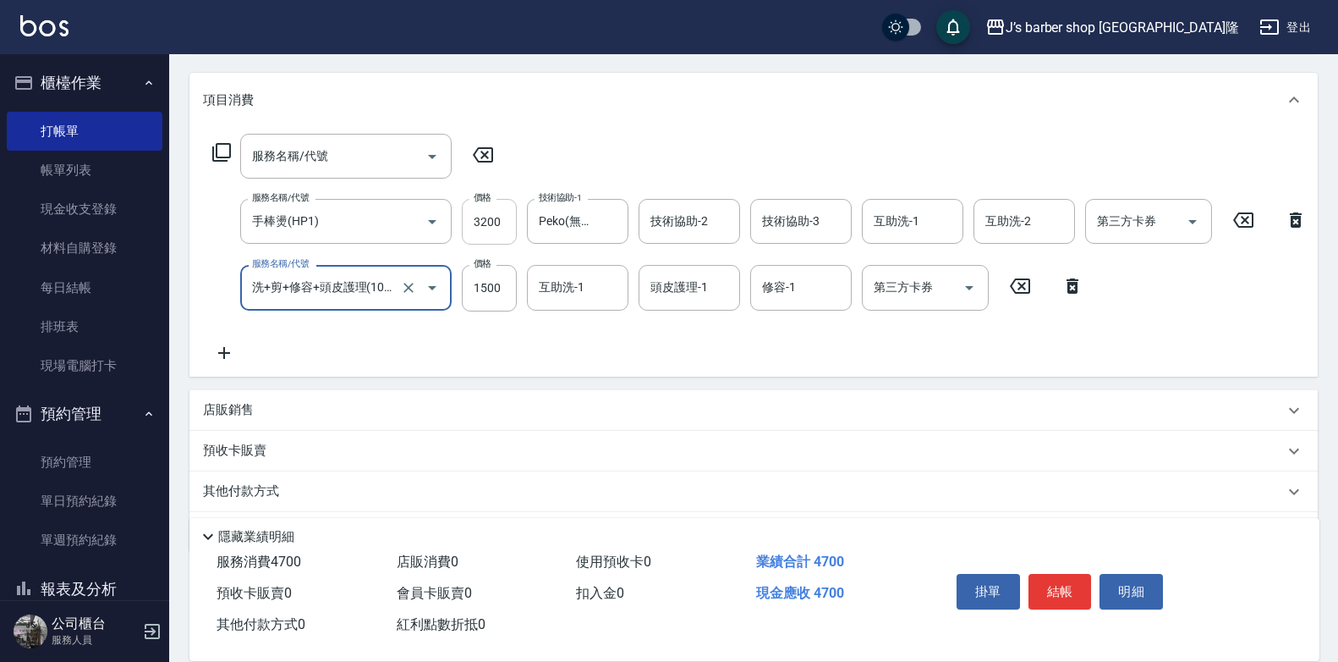
scroll to position [0, 1]
click at [552, 282] on input "互助洗-1" at bounding box center [578, 287] width 86 height 30
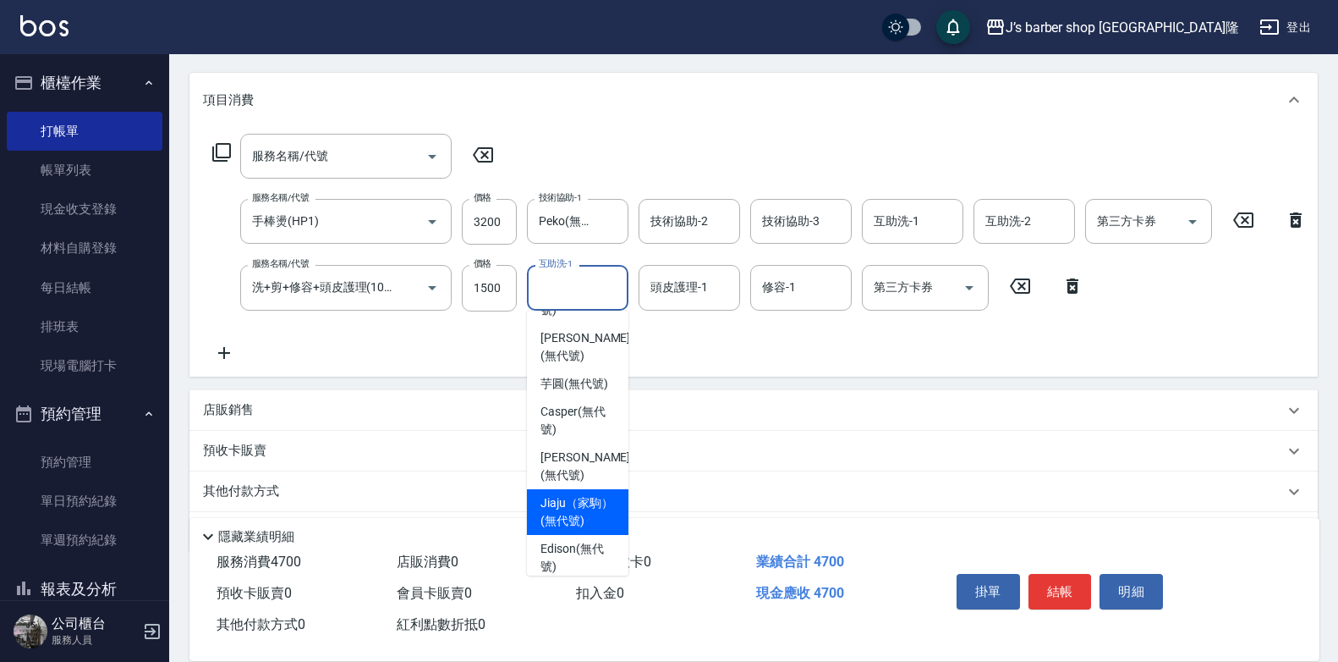
scroll to position [206, 0]
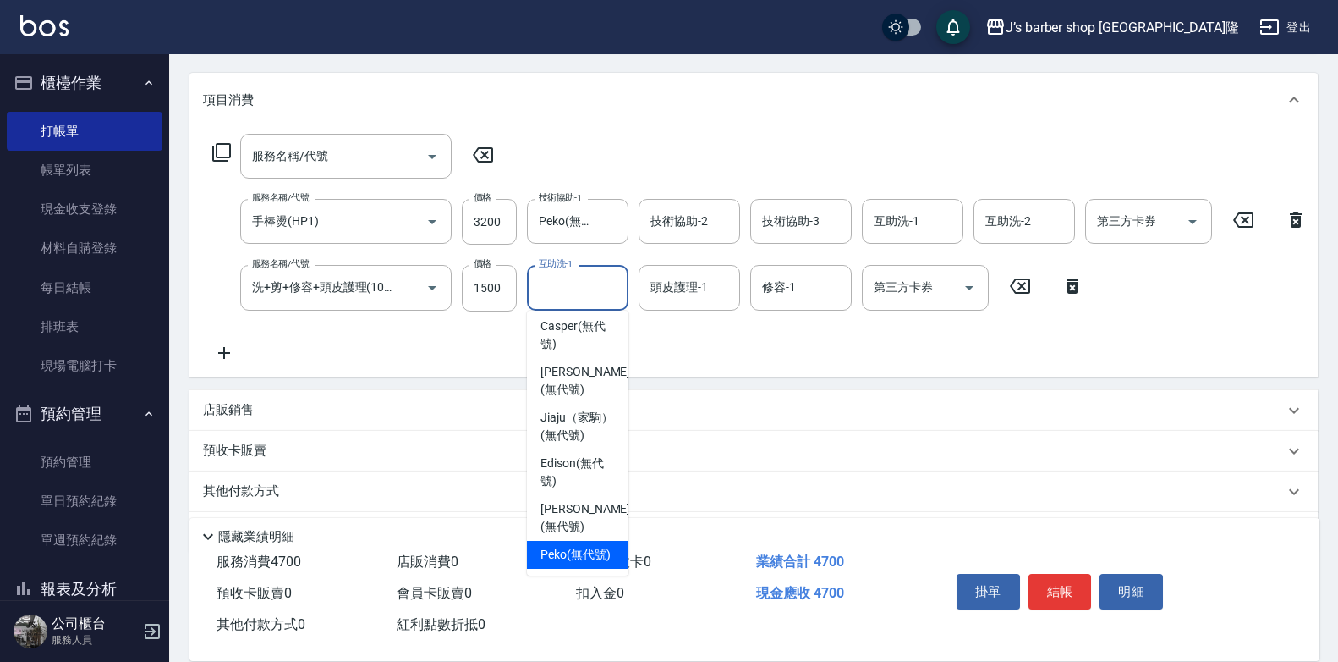
click at [580, 546] on span "Peko (無代號)" at bounding box center [576, 555] width 70 height 18
type input "Peko(無代號)"
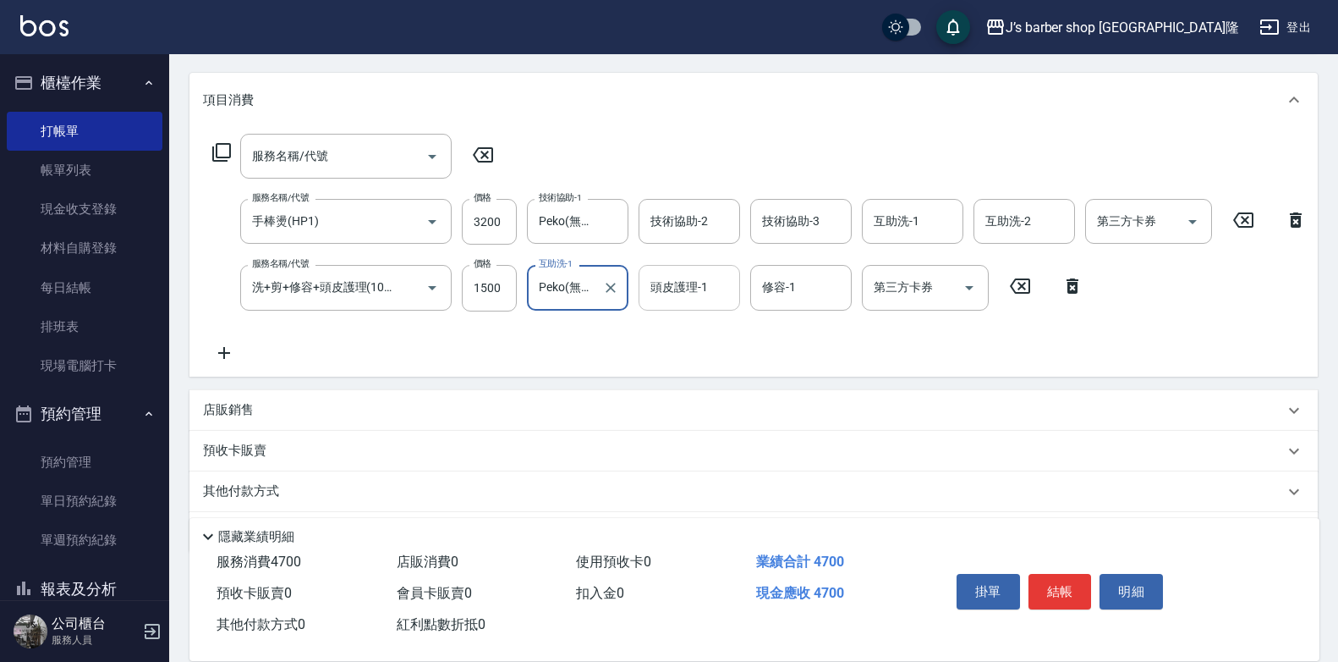
click at [699, 286] on input "頭皮護理-1" at bounding box center [689, 287] width 86 height 30
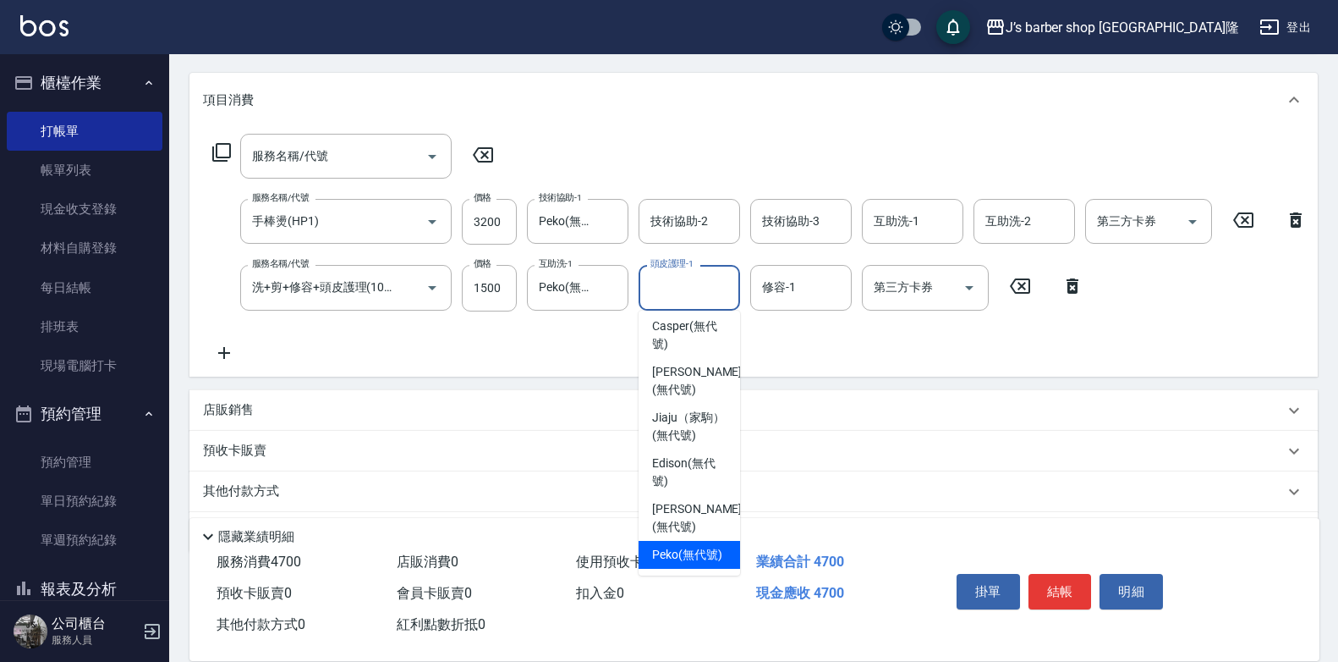
click at [669, 546] on span "Peko (無代號)" at bounding box center [687, 555] width 70 height 18
type input "Peko(無代號)"
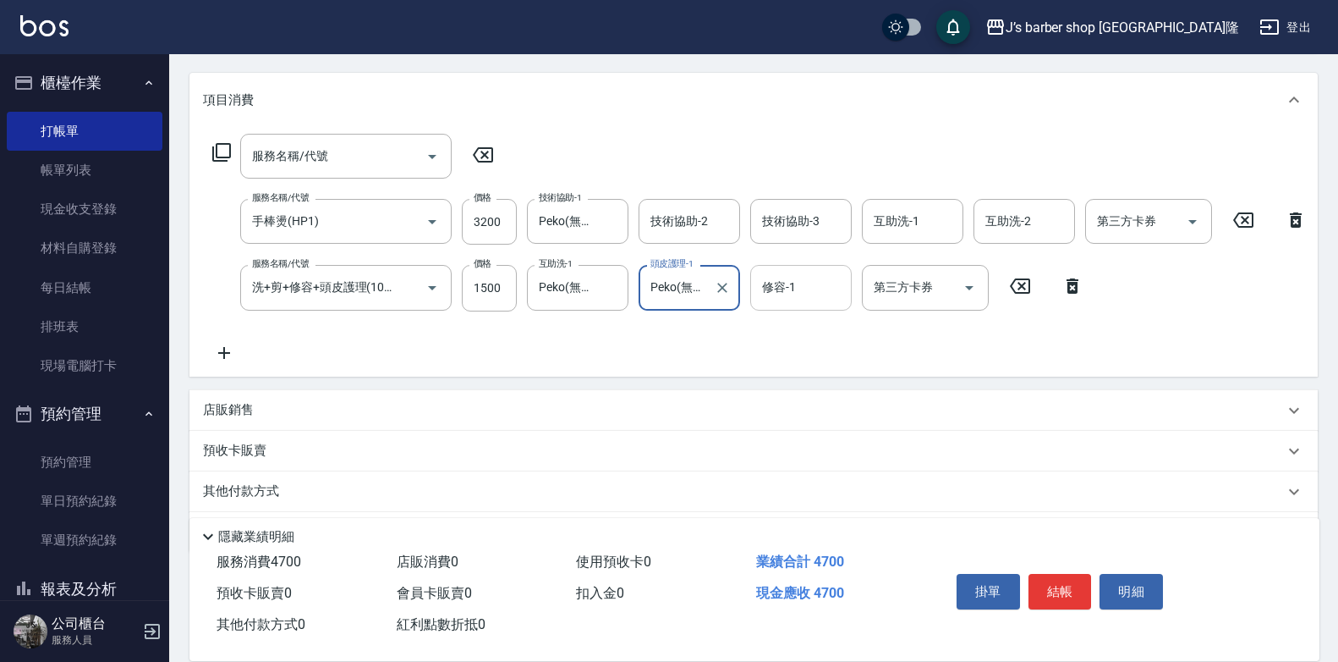
click at [816, 268] on div "修容-1" at bounding box center [801, 287] width 102 height 45
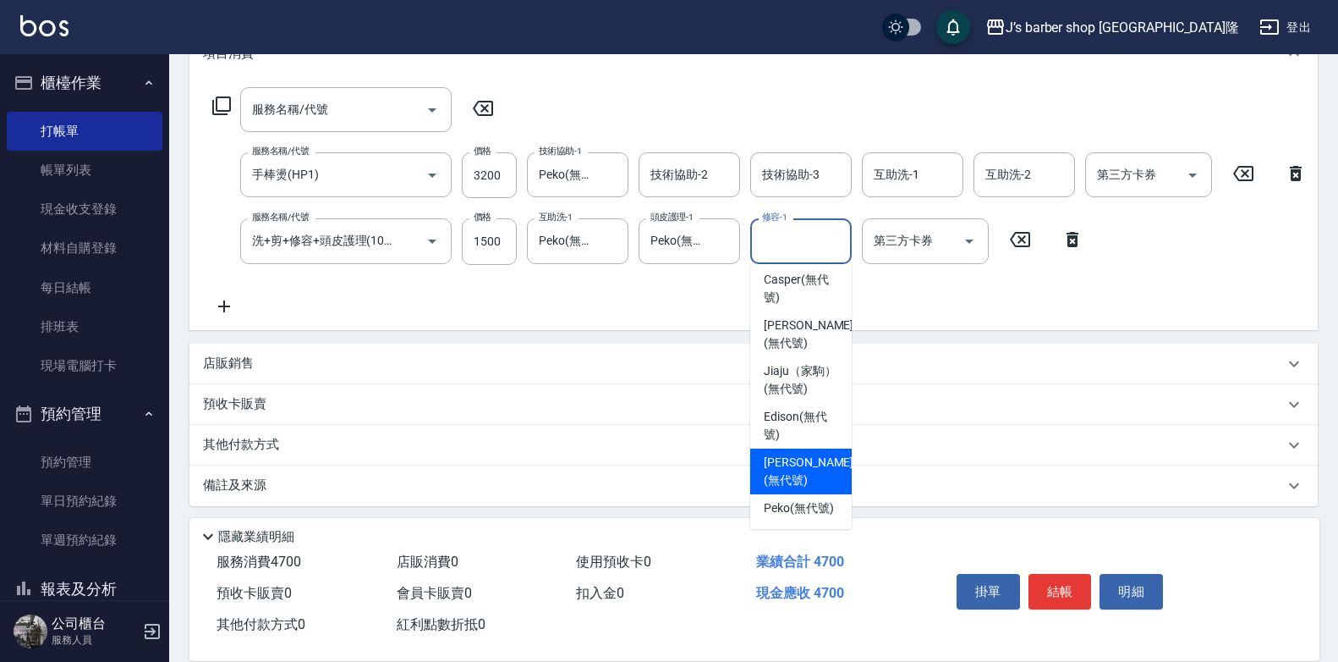
scroll to position [271, 0]
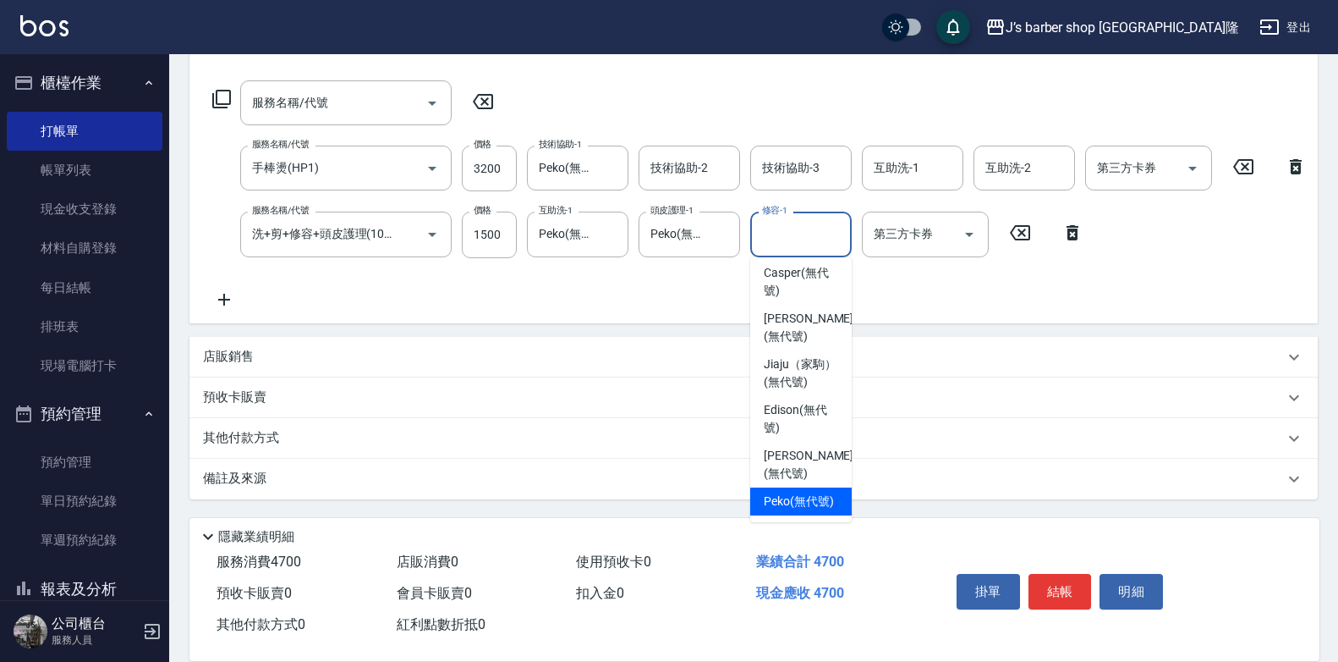
click at [792, 492] on span "Peko (無代號)" at bounding box center [799, 501] width 70 height 18
type input "Peko(無代號)"
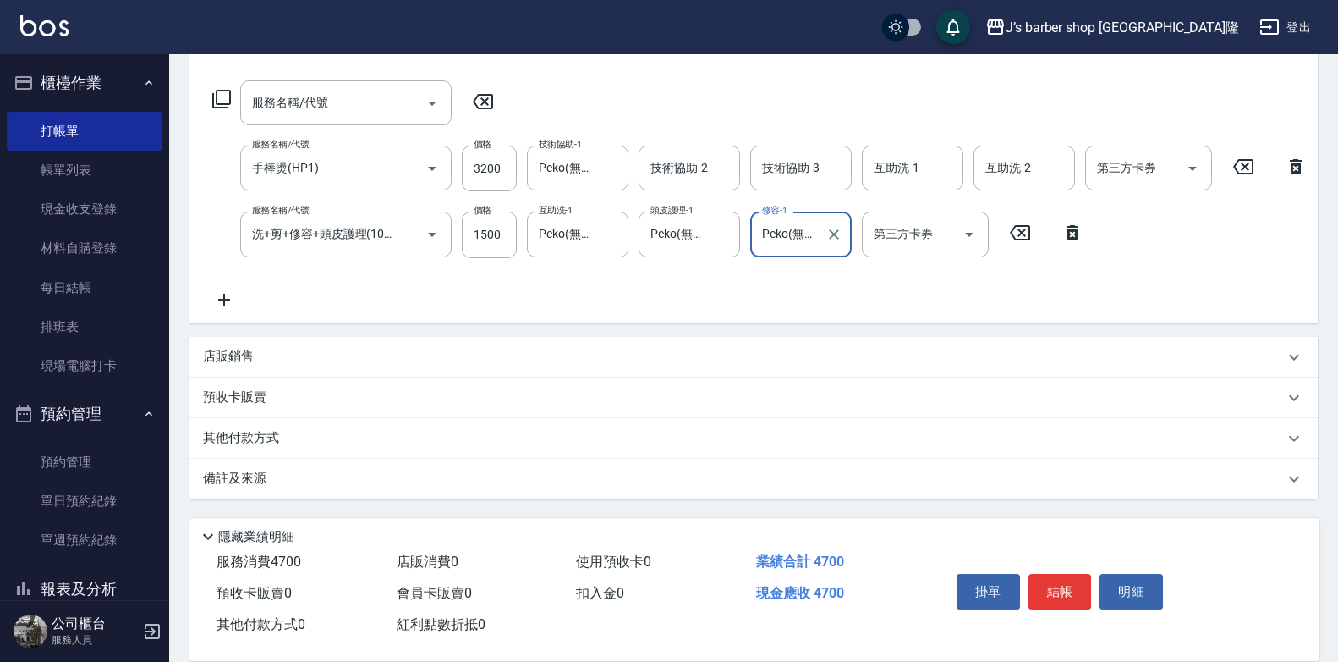
scroll to position [186, 0]
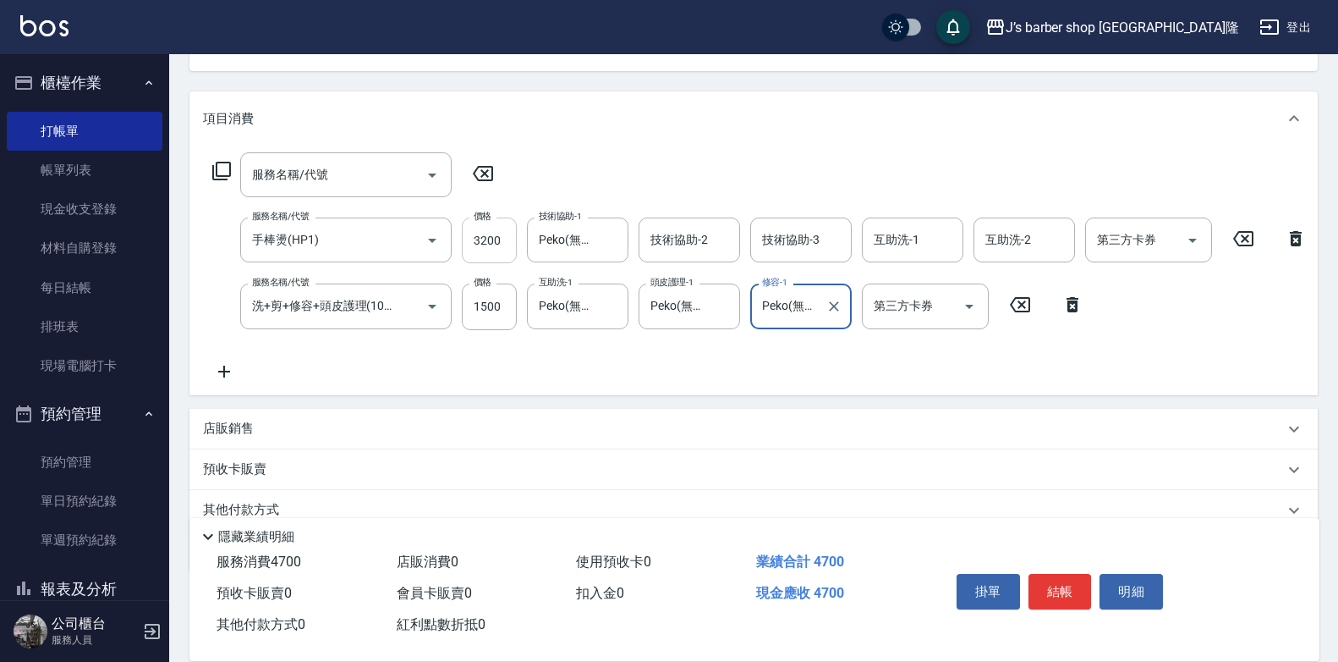
click at [502, 239] on input "3200" at bounding box center [489, 240] width 55 height 46
click at [497, 237] on input "3200" at bounding box center [489, 240] width 55 height 46
click at [505, 238] on input "3200" at bounding box center [489, 240] width 55 height 46
click at [503, 240] on input "3200" at bounding box center [489, 240] width 55 height 46
click at [503, 243] on input "3200" at bounding box center [489, 240] width 55 height 46
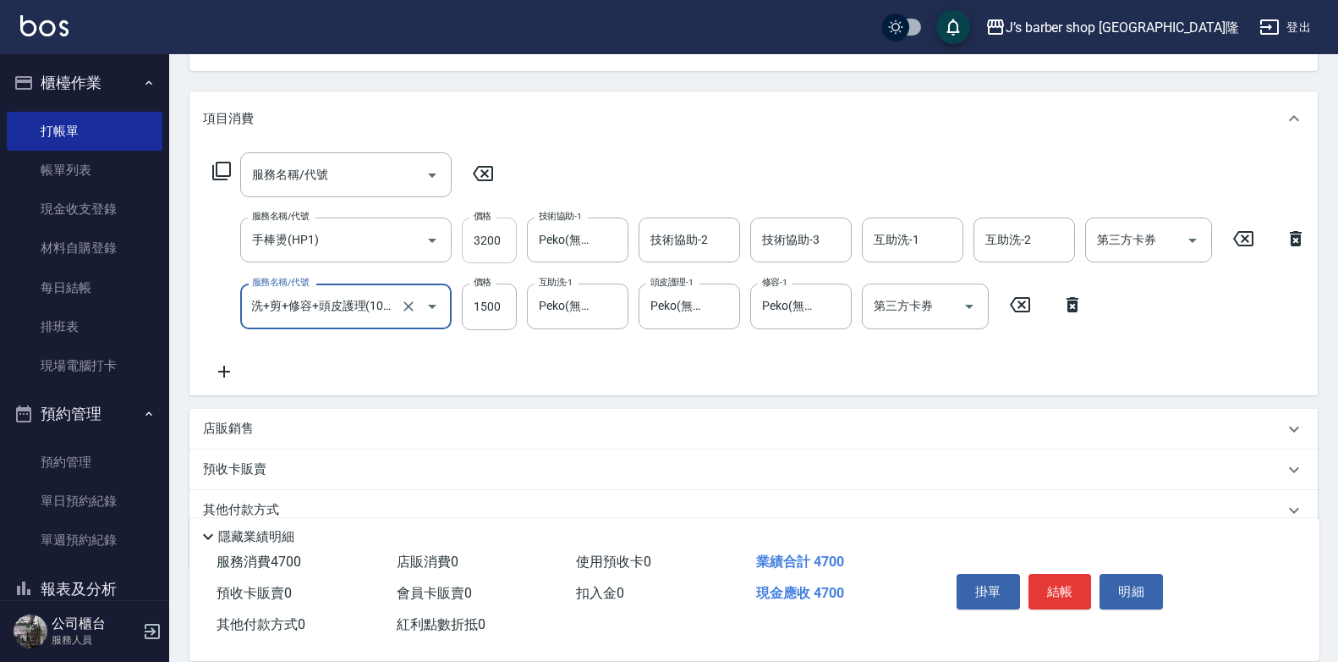
scroll to position [0, 1]
drag, startPoint x: 411, startPoint y: 240, endPoint x: 420, endPoint y: 242, distance: 8.6
click at [412, 240] on icon "Clear" at bounding box center [408, 240] width 17 height 17
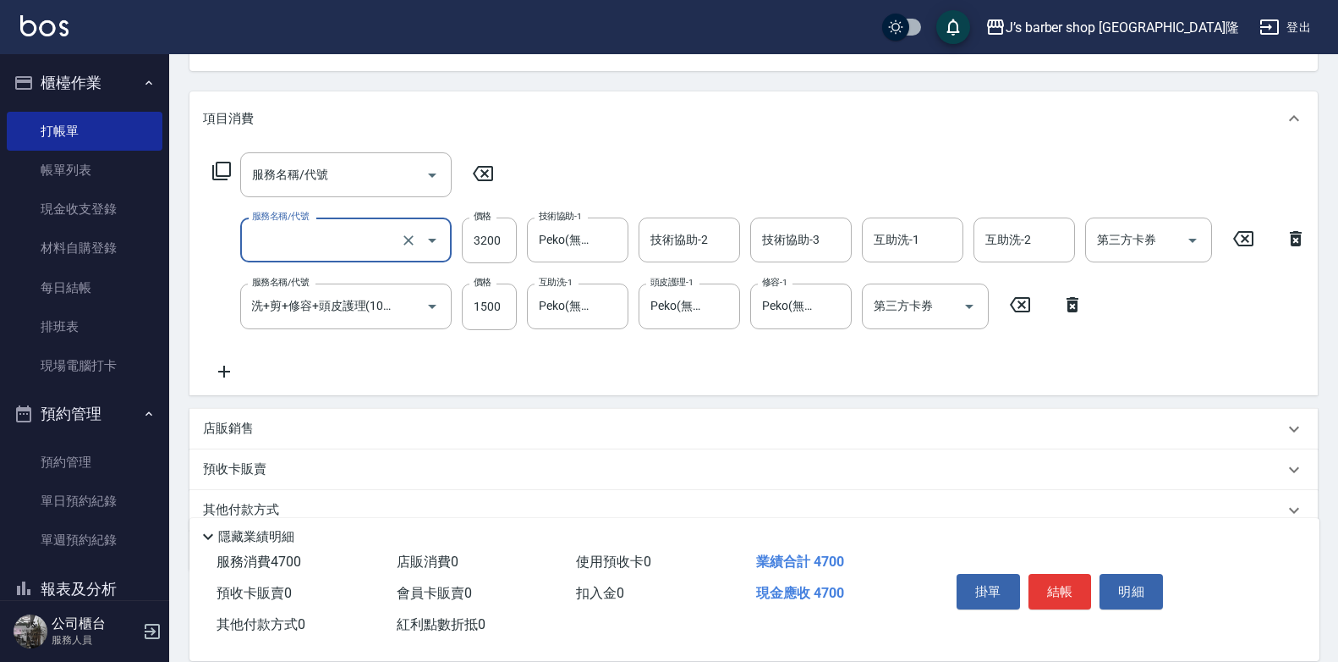
scroll to position [0, 0]
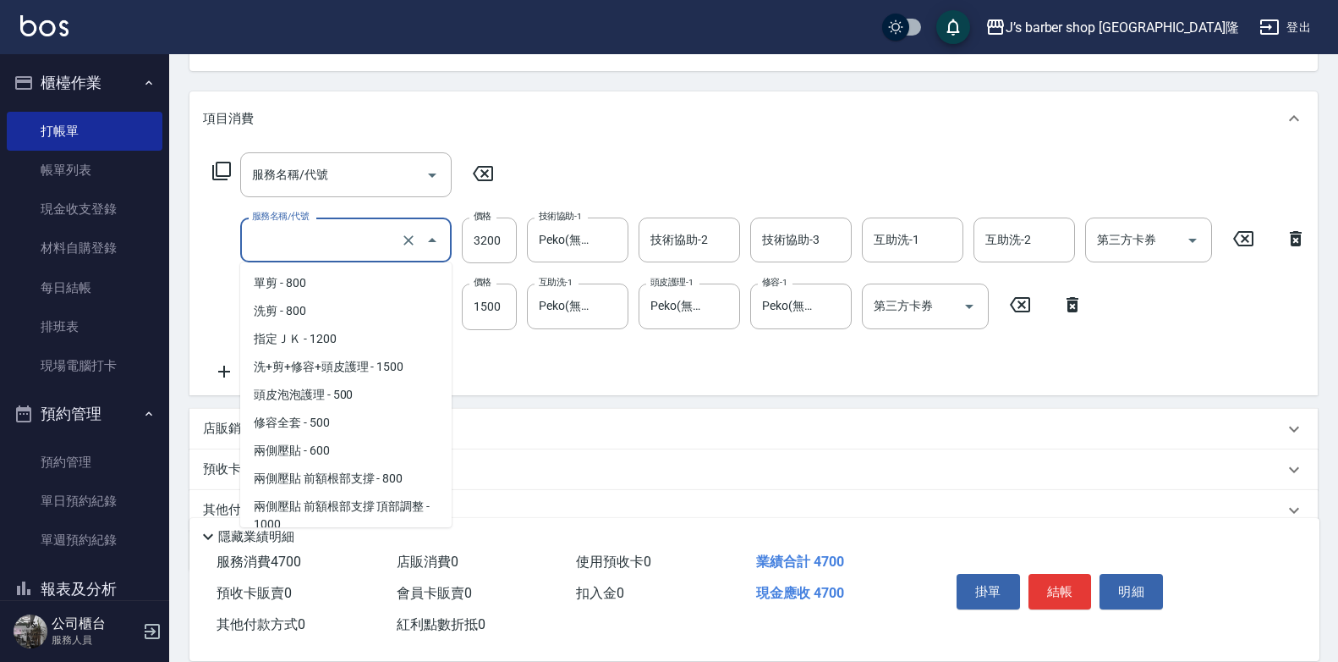
click at [386, 233] on input "服務名稱/代號" at bounding box center [322, 240] width 149 height 30
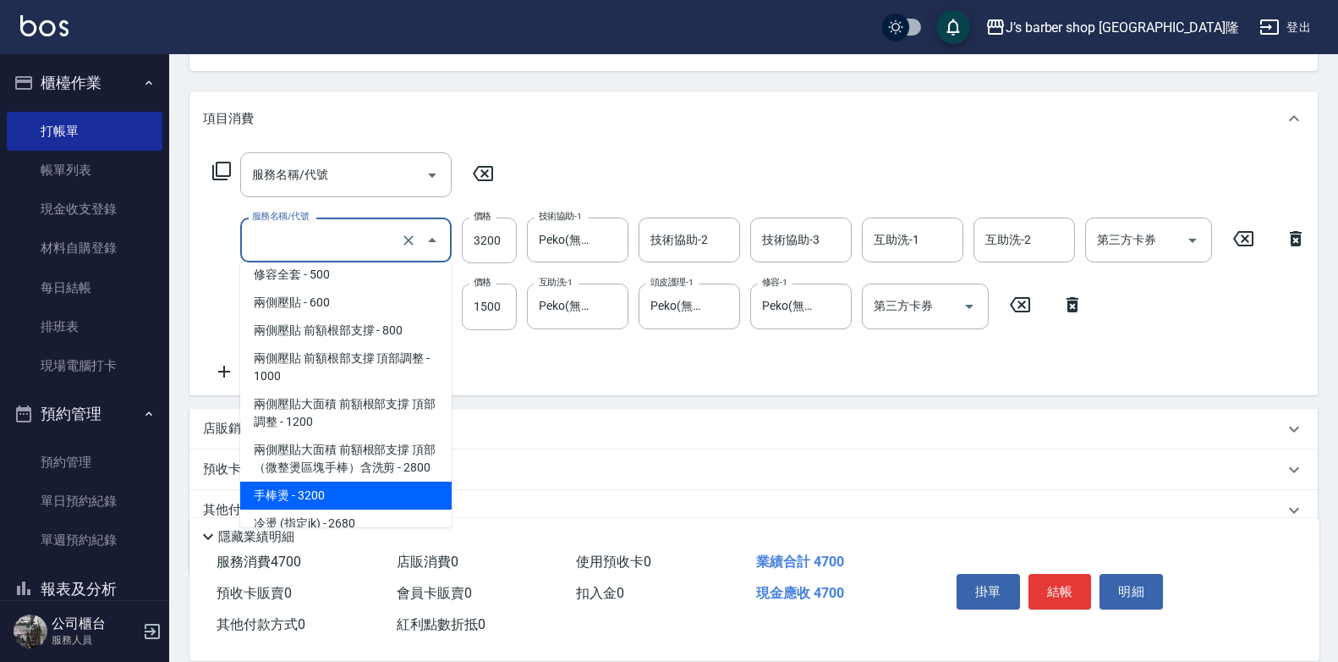
click at [315, 509] on span "手棒燙 - 3200" at bounding box center [346, 495] width 212 height 28
type input "手棒燙(HP1)"
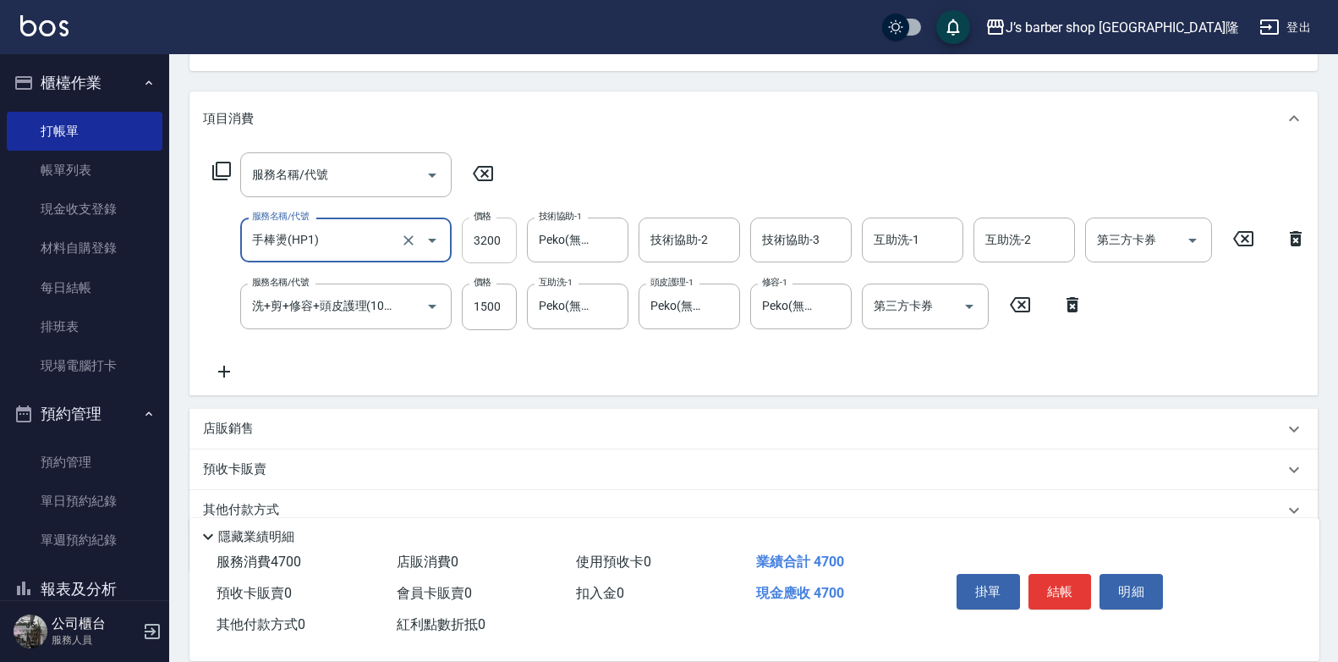
click at [502, 244] on input "3200" at bounding box center [489, 240] width 55 height 46
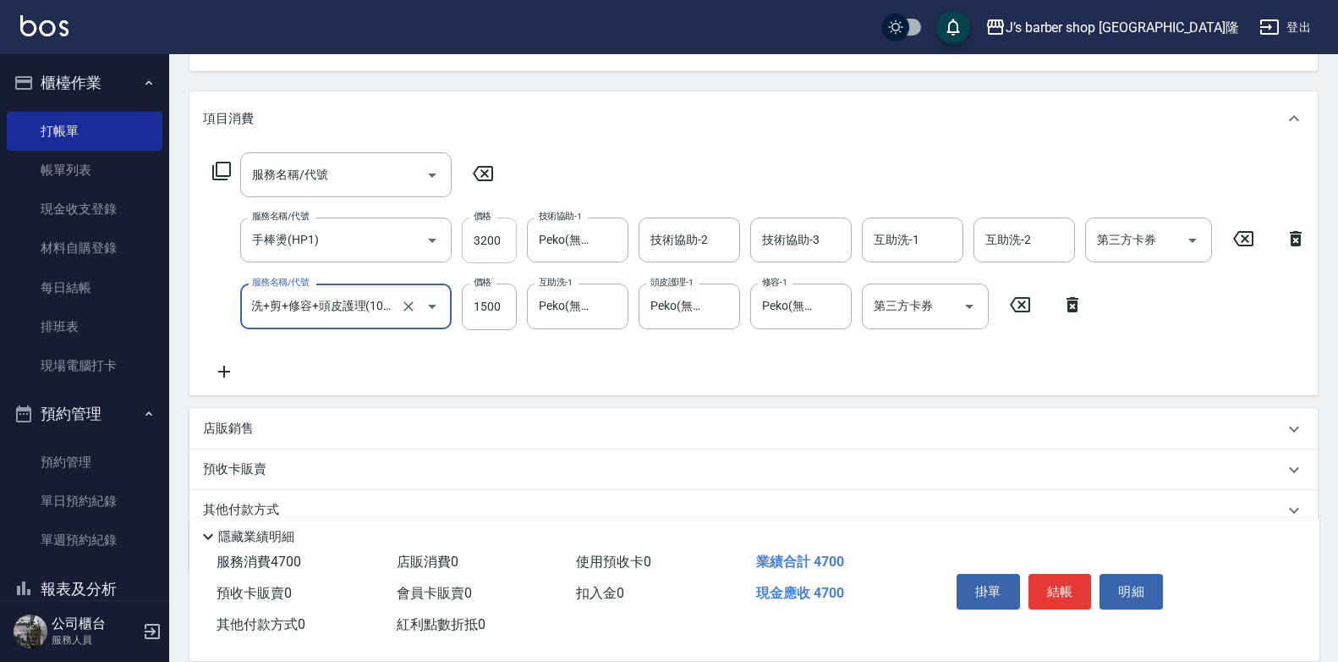
click at [515, 232] on input "3200" at bounding box center [489, 240] width 55 height 46
click at [506, 239] on input "3200" at bounding box center [489, 240] width 55 height 46
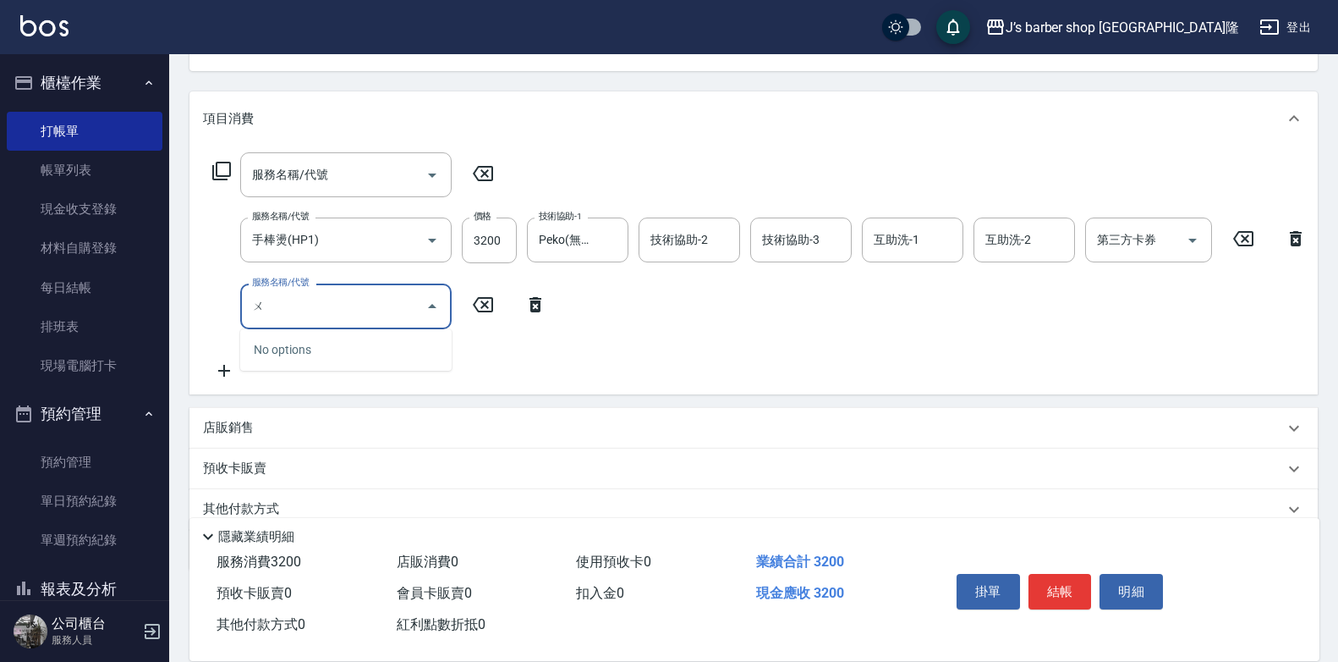
scroll to position [0, 0]
type input "ㄨ"
click at [475, 309] on icon at bounding box center [483, 304] width 42 height 20
click at [532, 295] on icon at bounding box center [535, 304] width 42 height 20
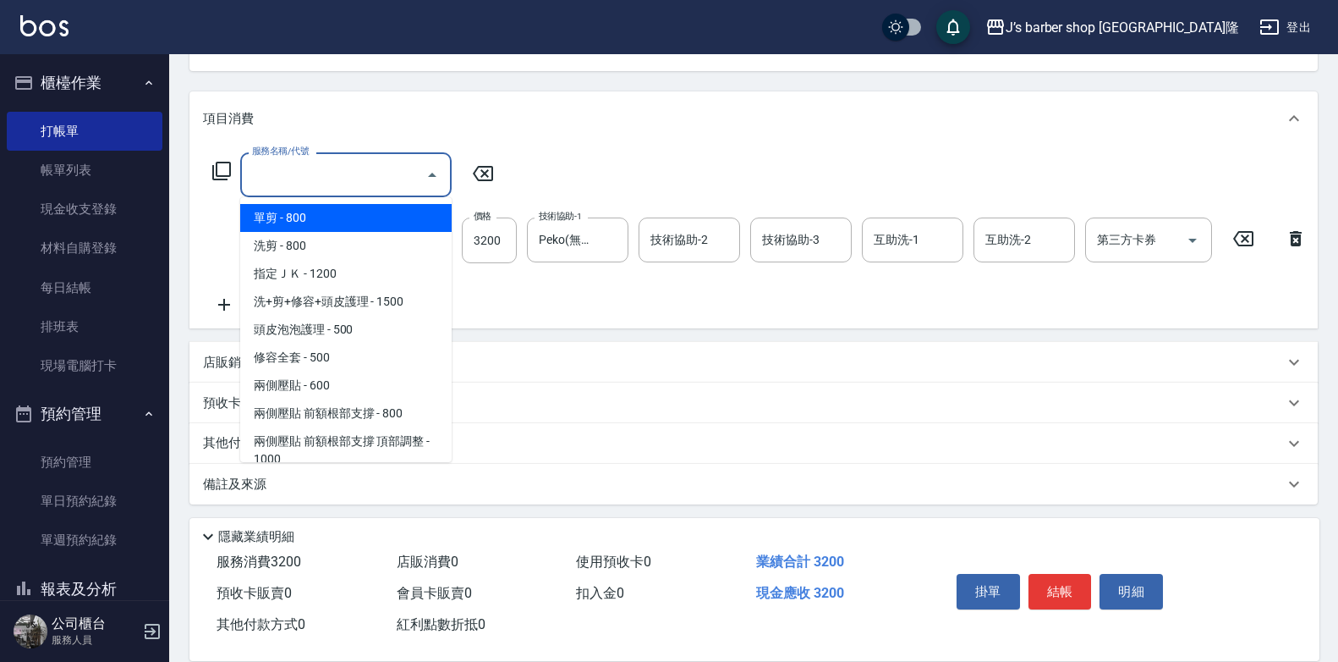
click at [342, 174] on input "服務名稱/代號" at bounding box center [333, 175] width 171 height 30
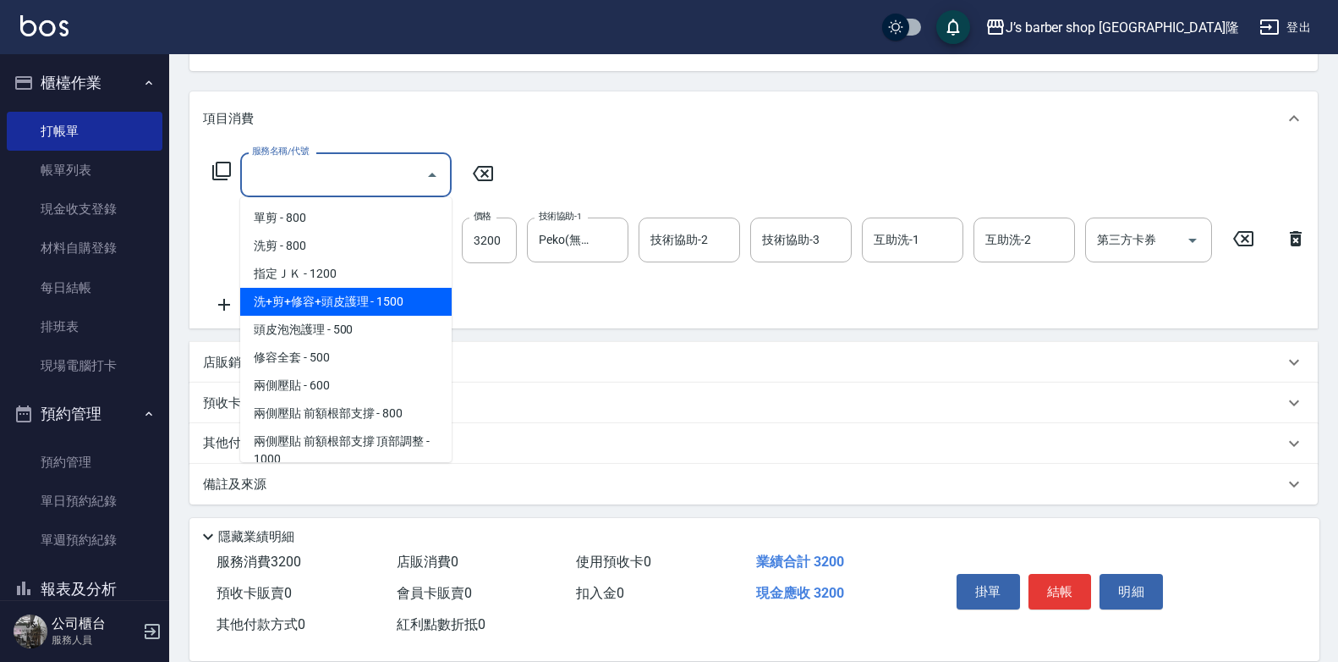
click at [332, 293] on span "洗+剪+修容+頭皮護理 - 1500" at bounding box center [346, 302] width 212 height 28
type input "洗+剪+修容+頭皮護理(103)"
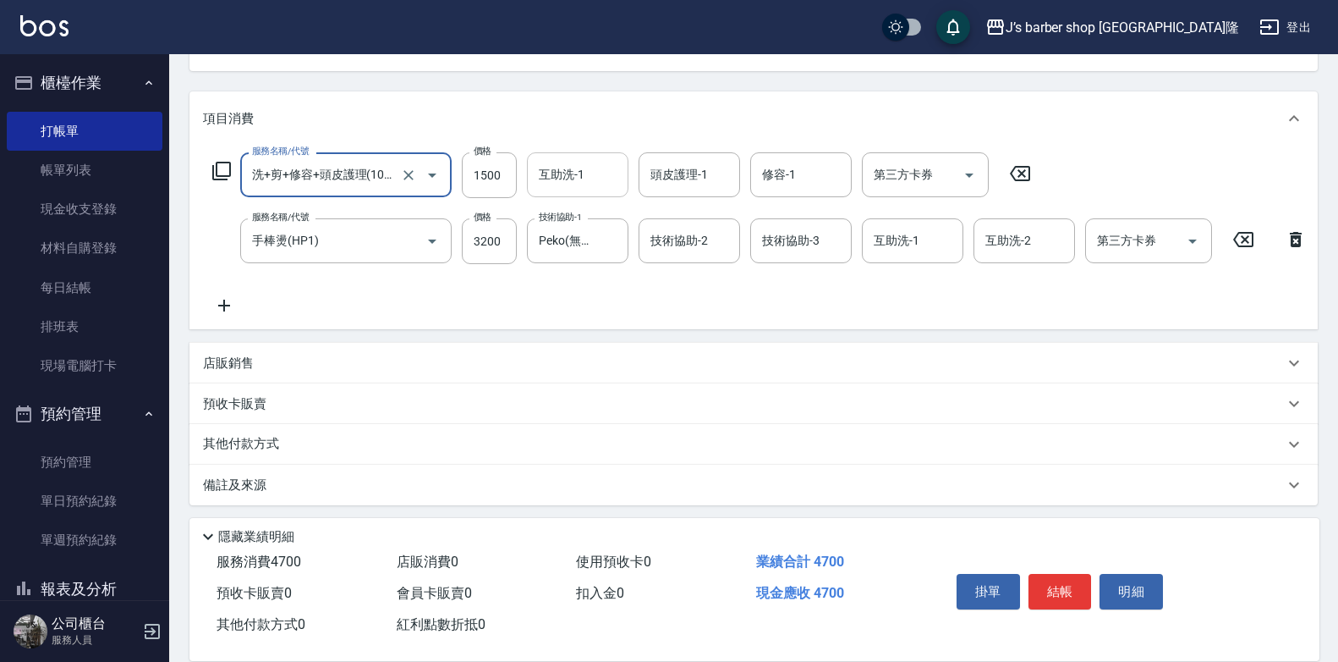
click at [574, 179] on input "互助洗-1" at bounding box center [578, 175] width 86 height 30
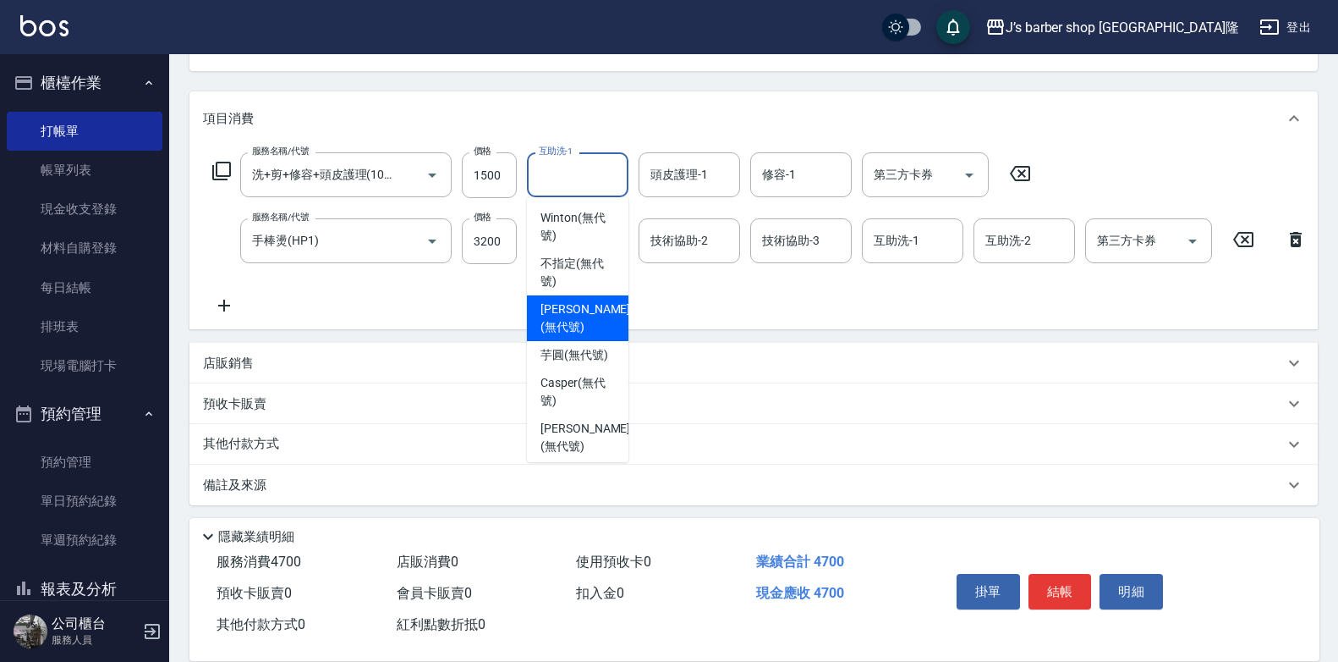
click at [569, 315] on span "[PERSON_NAME] (無代號)" at bounding box center [586, 318] width 90 height 36
type input "[PERSON_NAME](無代號)"
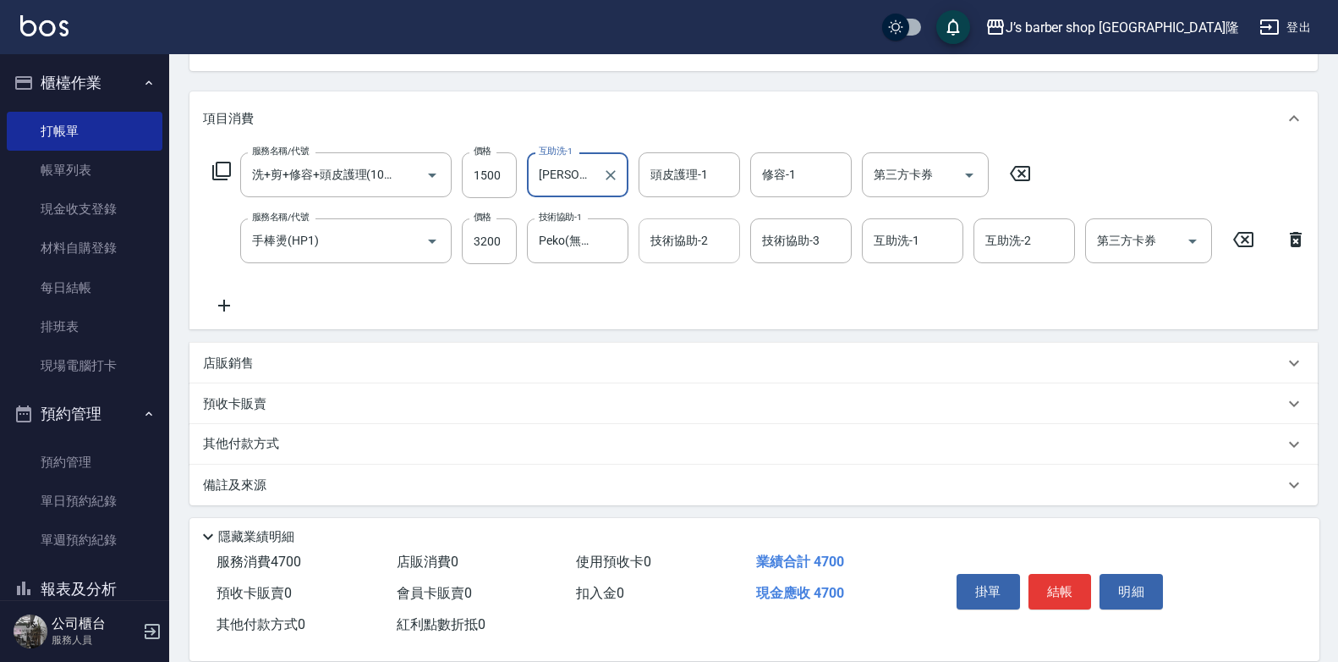
click at [675, 241] on input "技術協助-2" at bounding box center [689, 241] width 86 height 30
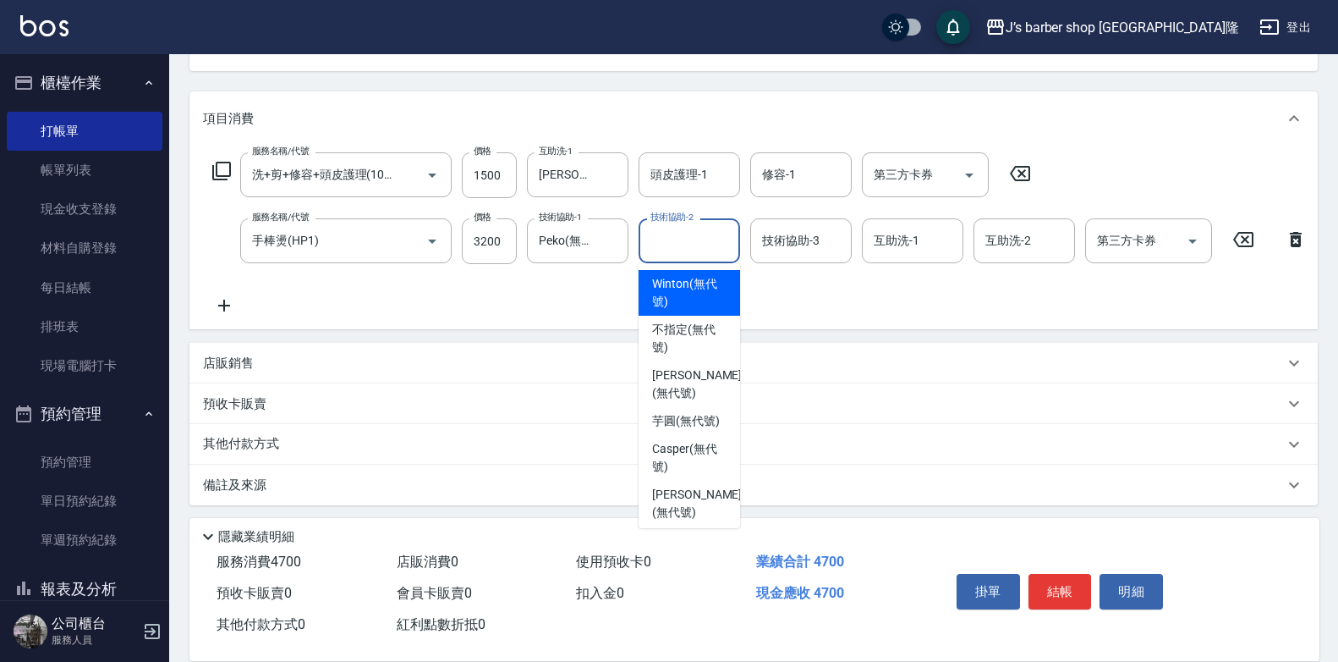
click at [687, 226] on input "技術協助-2" at bounding box center [689, 241] width 86 height 30
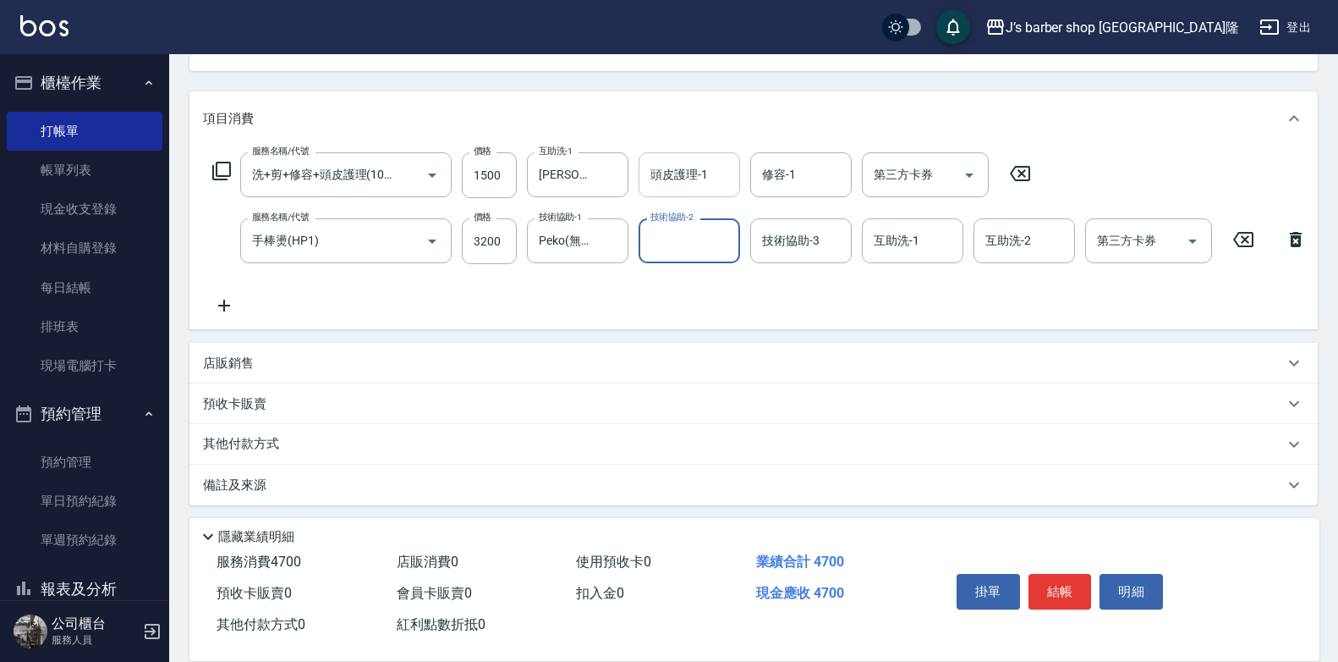
click at [668, 177] on input "頭皮護理-1" at bounding box center [689, 175] width 86 height 30
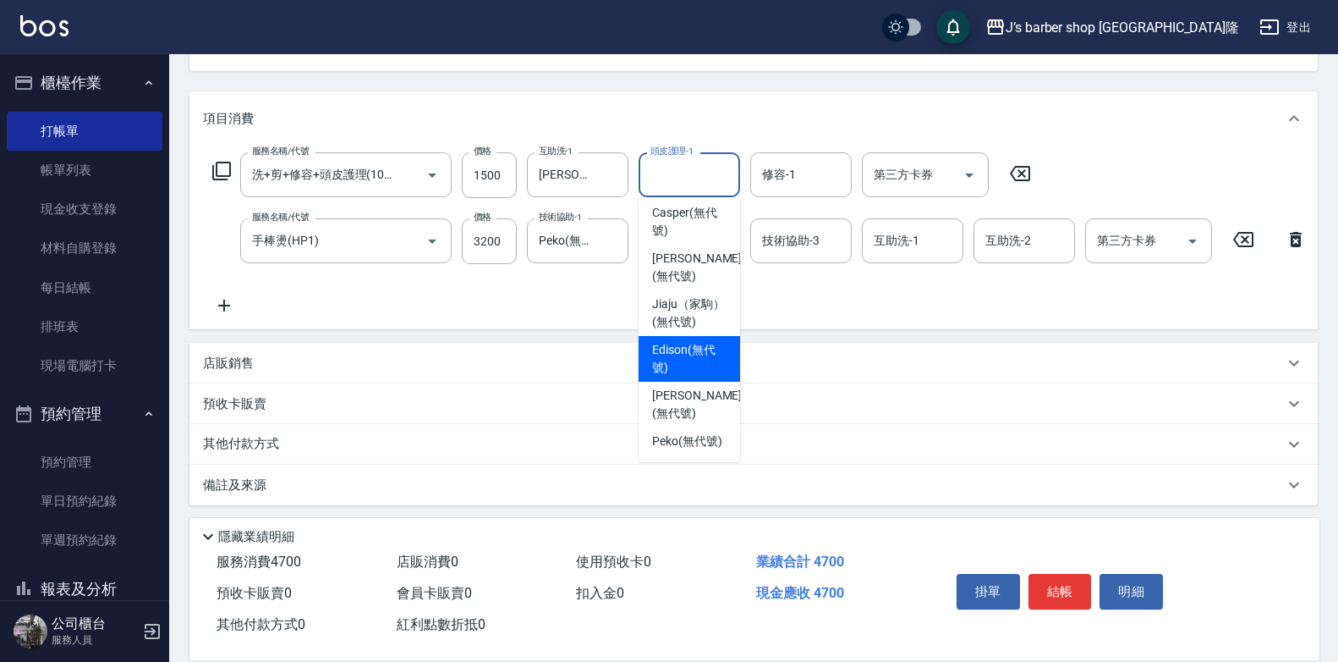
scroll to position [206, 0]
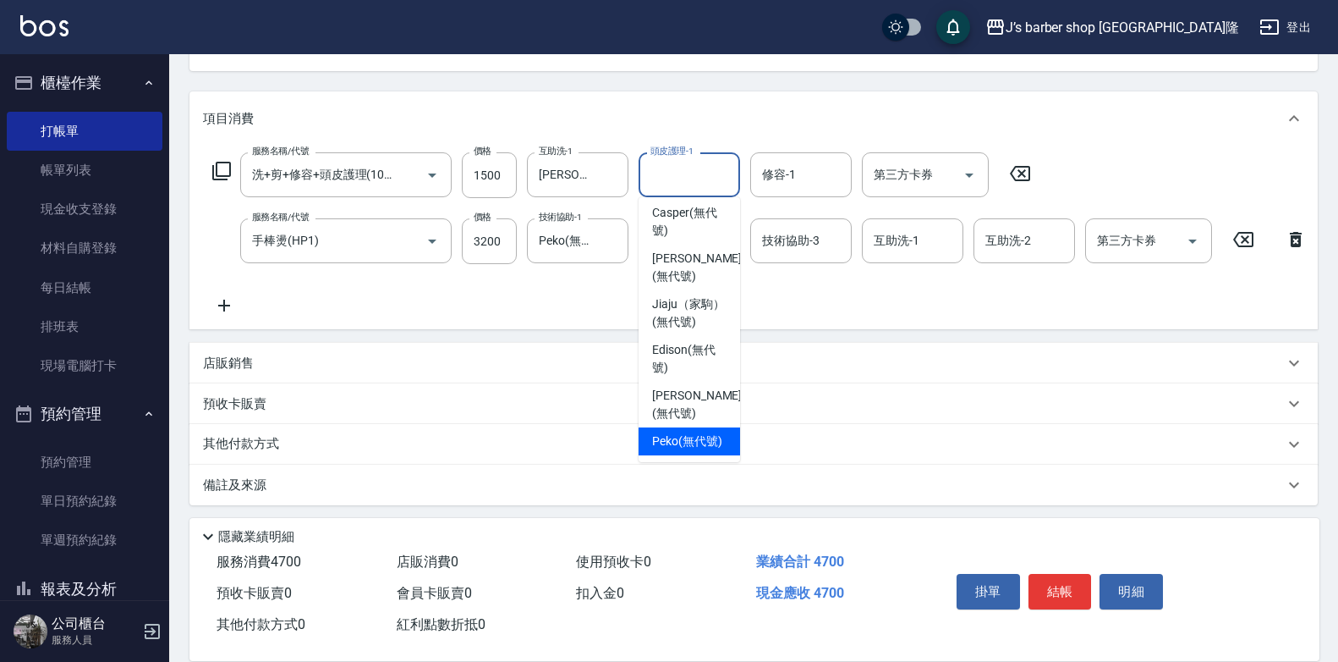
click at [681, 427] on div "Peko (無代號)" at bounding box center [690, 441] width 102 height 28
type input "Peko(無代號)"
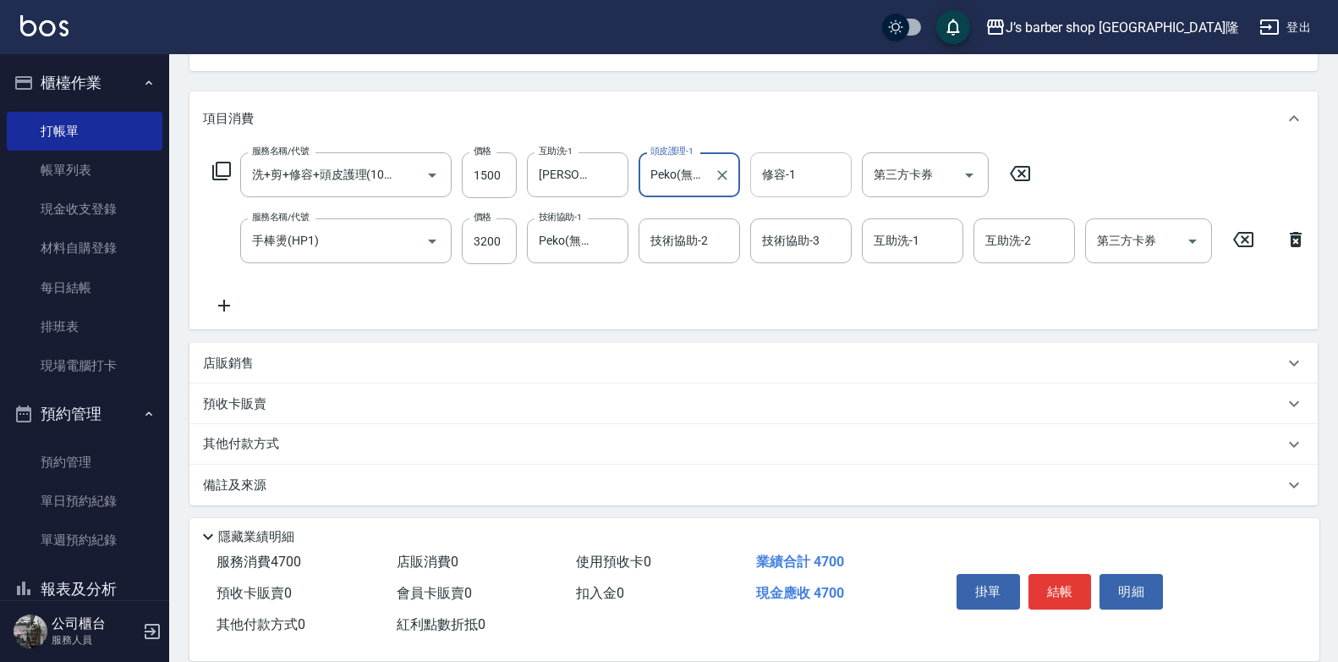
click at [817, 188] on input "修容-1" at bounding box center [801, 175] width 86 height 30
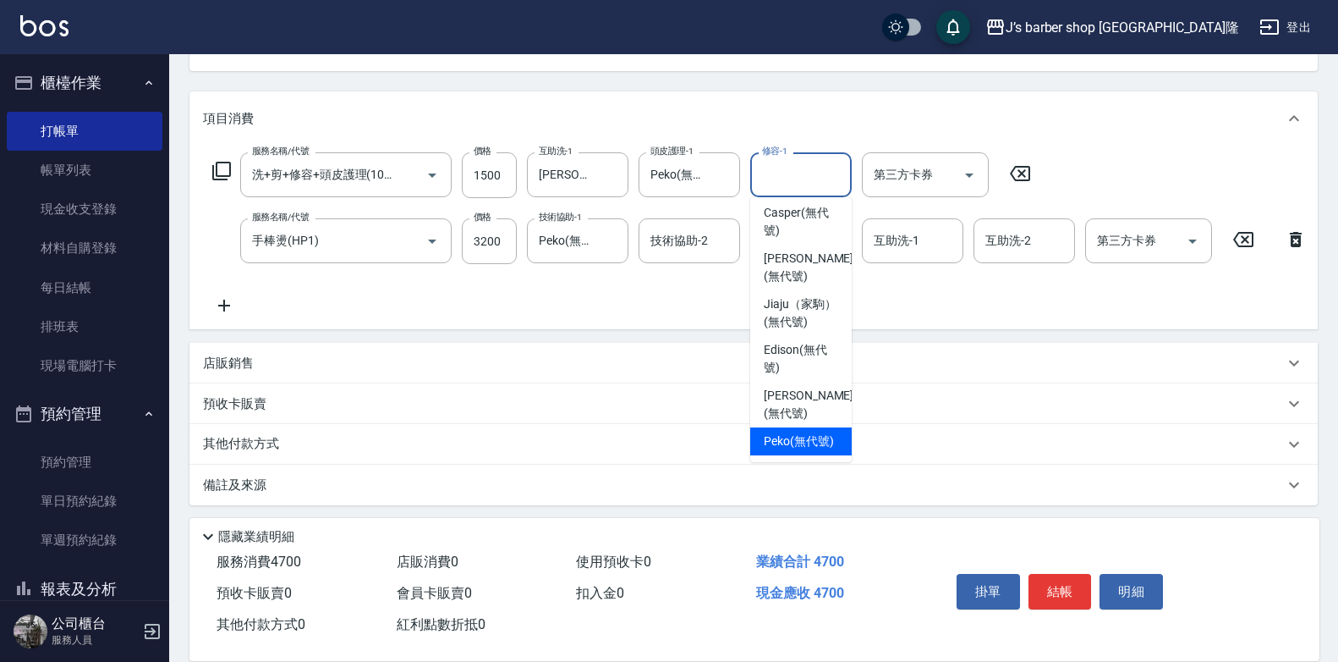
click at [800, 432] on span "Peko (無代號)" at bounding box center [799, 441] width 70 height 18
type input "Peko(無代號)"
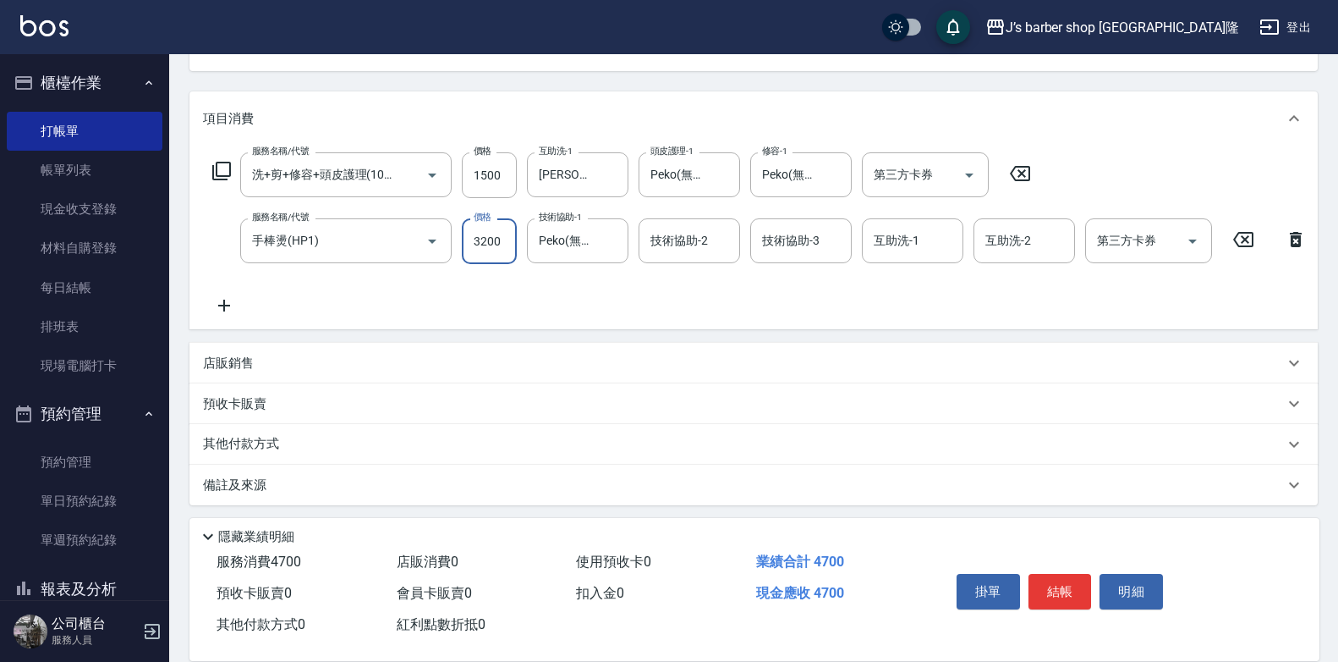
click at [507, 243] on input "3200" at bounding box center [489, 241] width 55 height 46
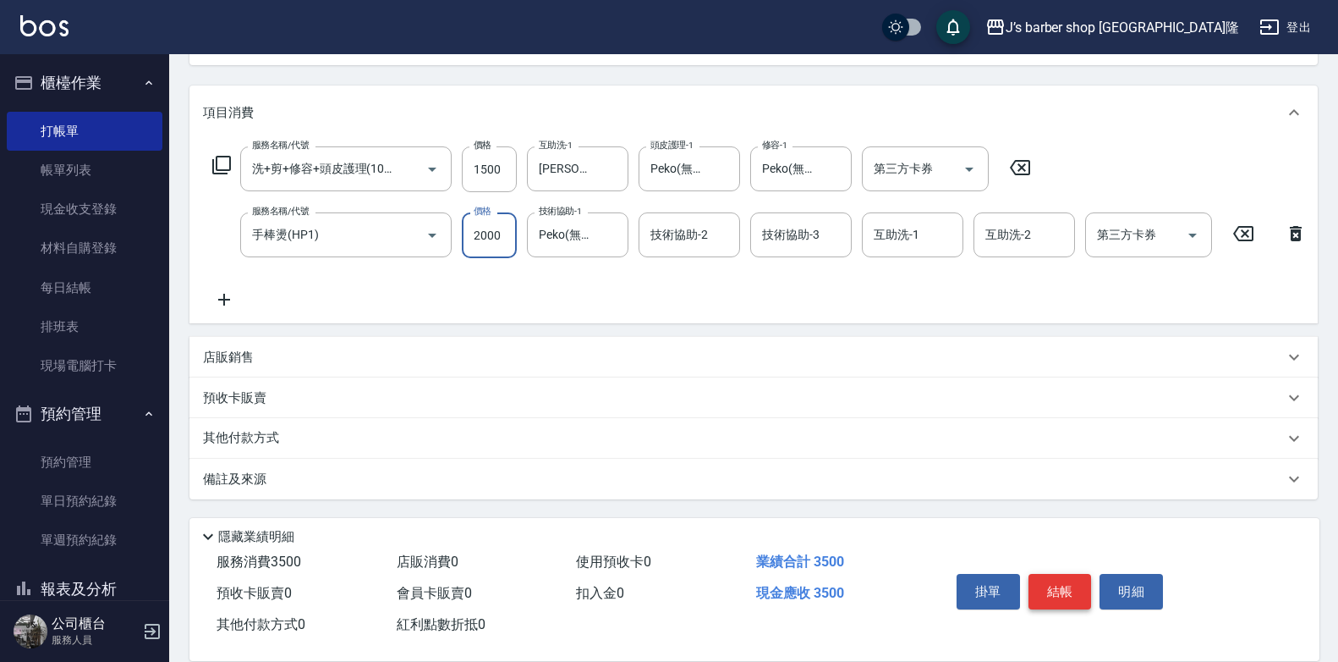
type input "2000"
click at [1069, 583] on button "結帳" at bounding box center [1060, 592] width 63 height 36
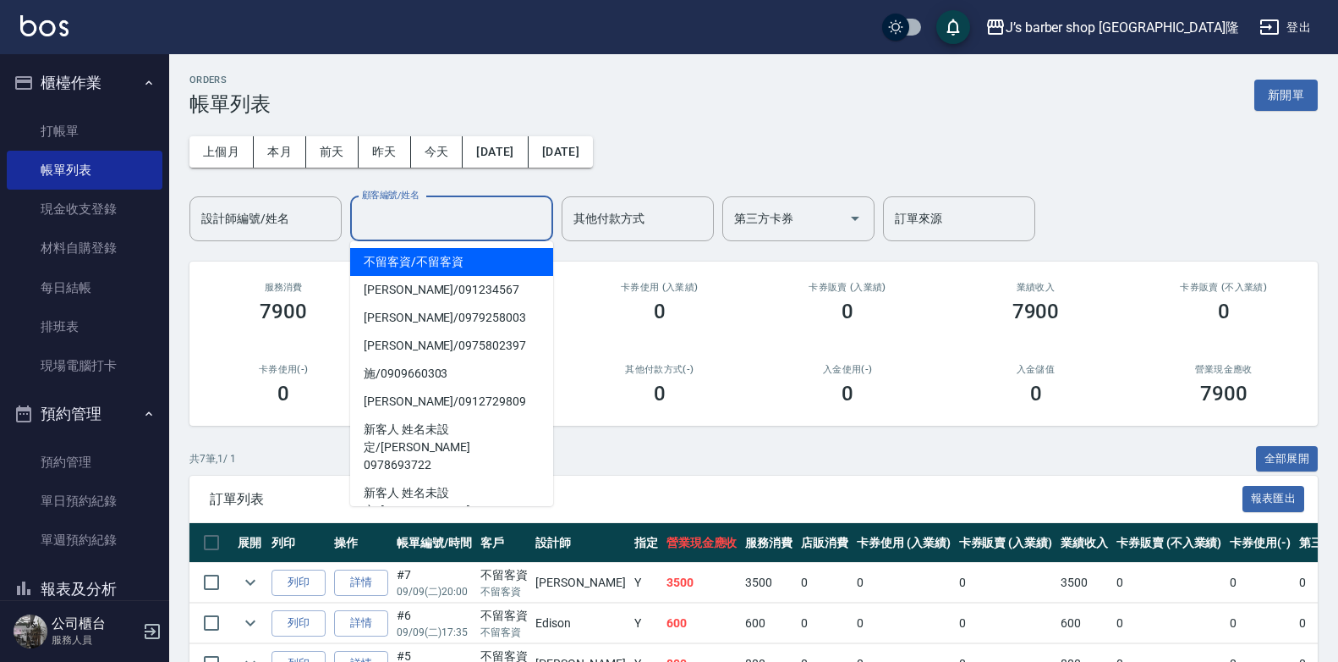
click at [452, 226] on input "顧客編號/姓名" at bounding box center [452, 219] width 188 height 30
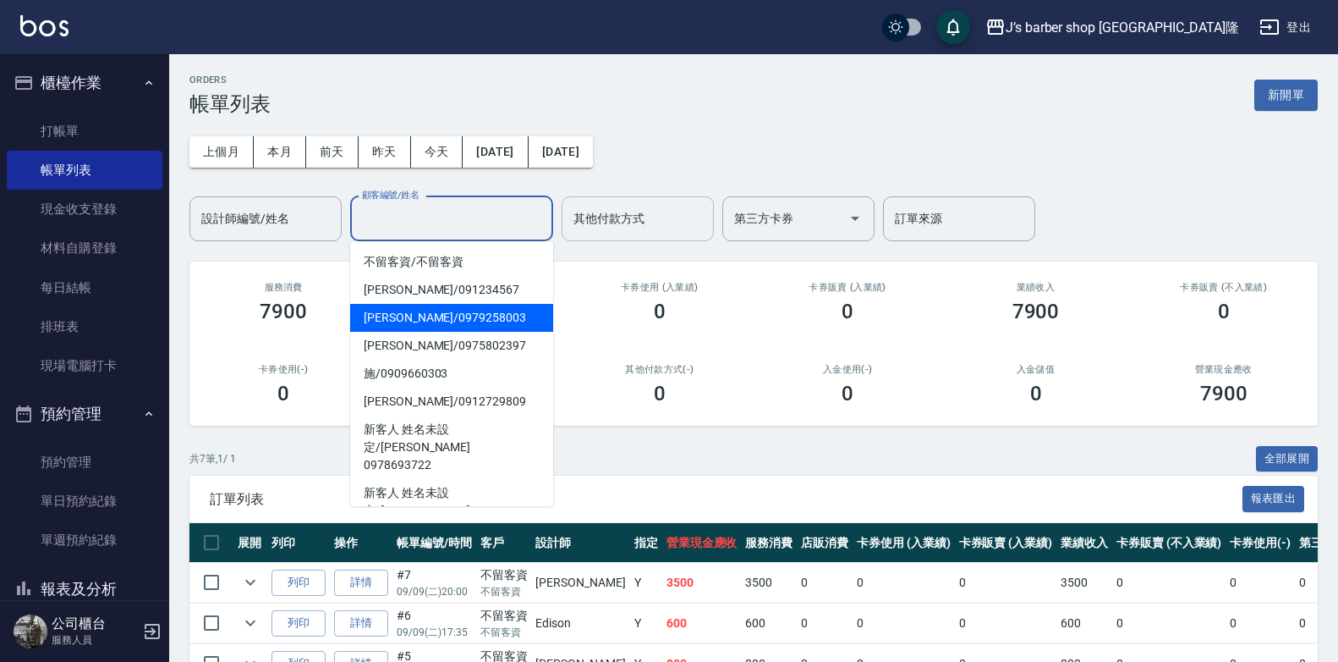
click at [605, 211] on div "其他付款方式 其他付款方式" at bounding box center [638, 218] width 152 height 45
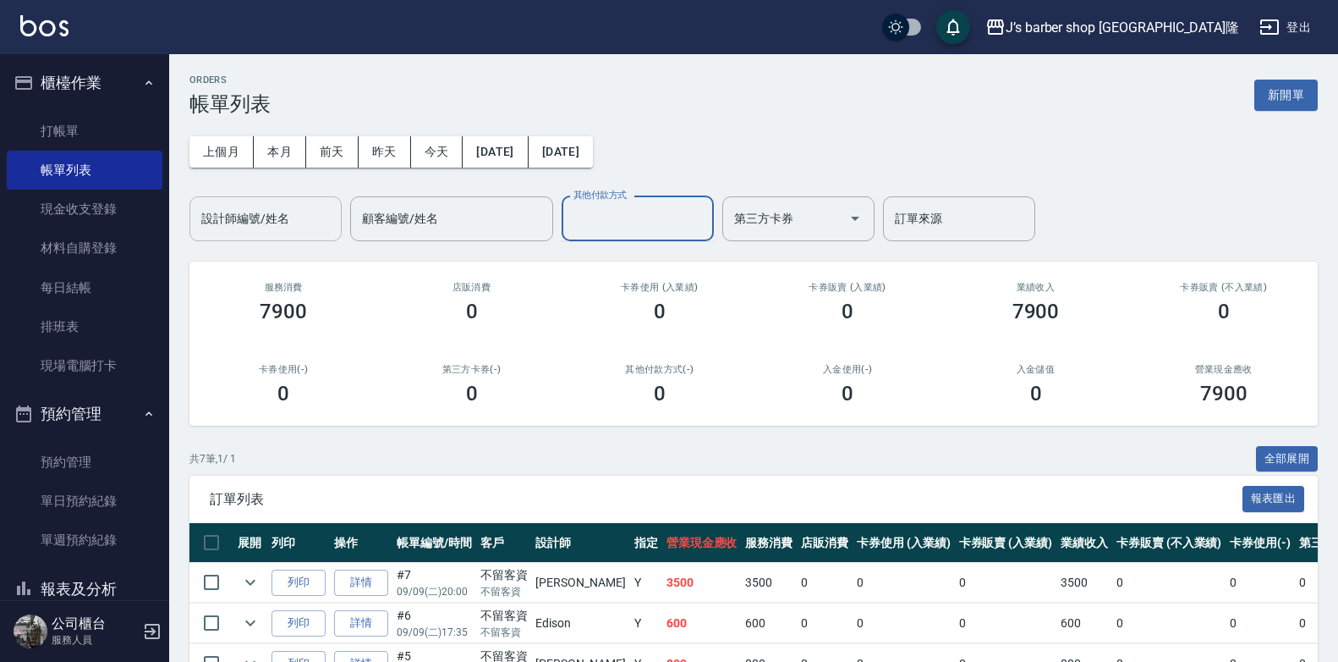
click at [303, 225] on input "設計師編號/姓名" at bounding box center [265, 219] width 137 height 30
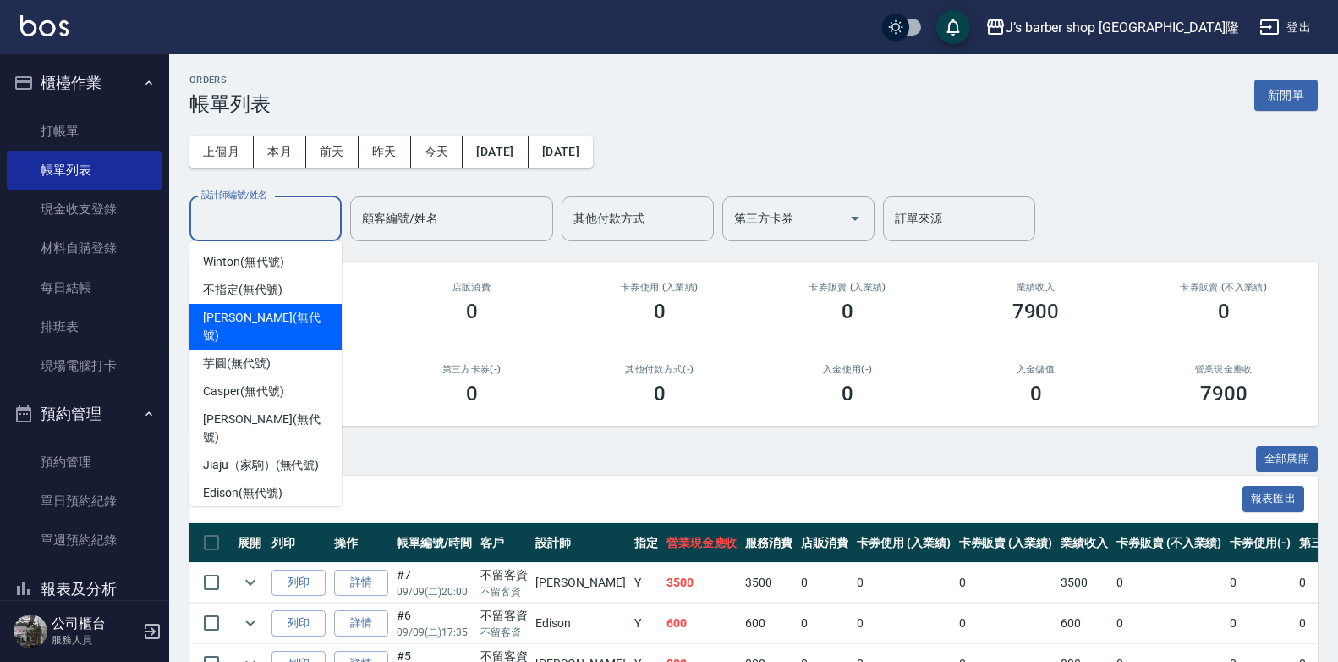
click at [273, 313] on span "[PERSON_NAME] (無代號)" at bounding box center [265, 327] width 125 height 36
type input "[PERSON_NAME](無代號)"
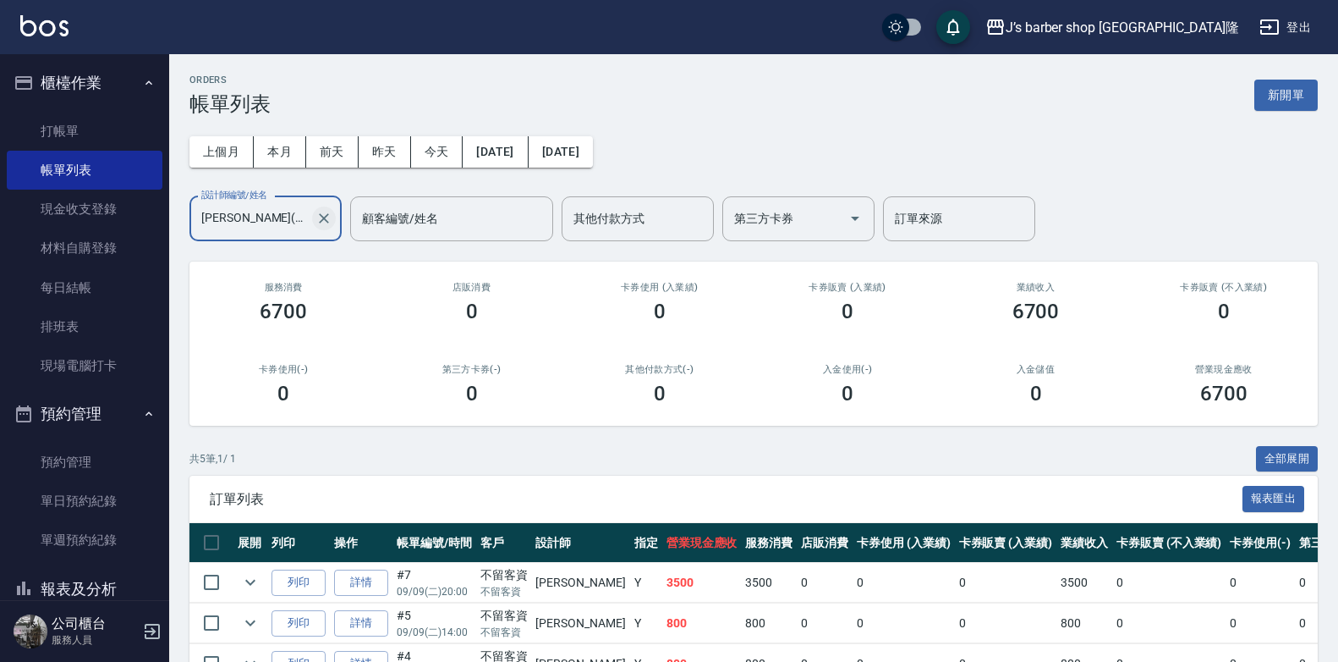
click at [323, 224] on icon "Clear" at bounding box center [324, 218] width 17 height 17
click at [259, 223] on input "設計師編號/姓名" at bounding box center [265, 219] width 137 height 30
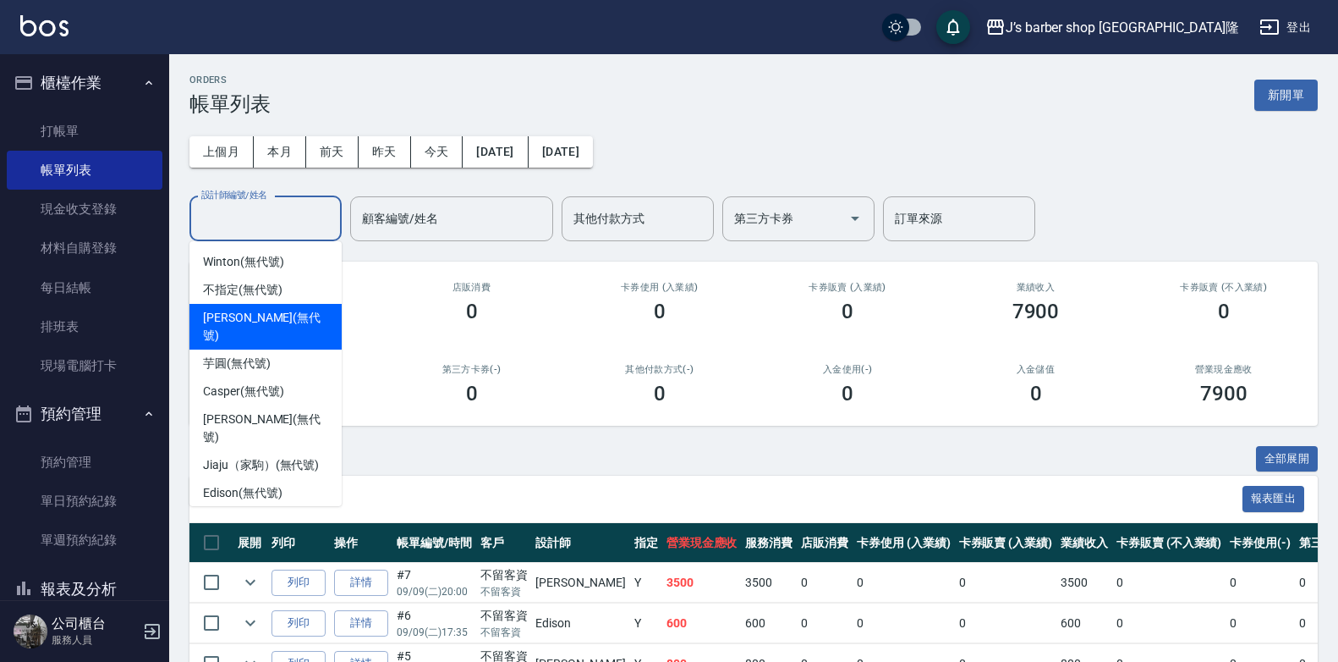
click at [254, 317] on span "[PERSON_NAME] (無代號)" at bounding box center [265, 327] width 125 height 36
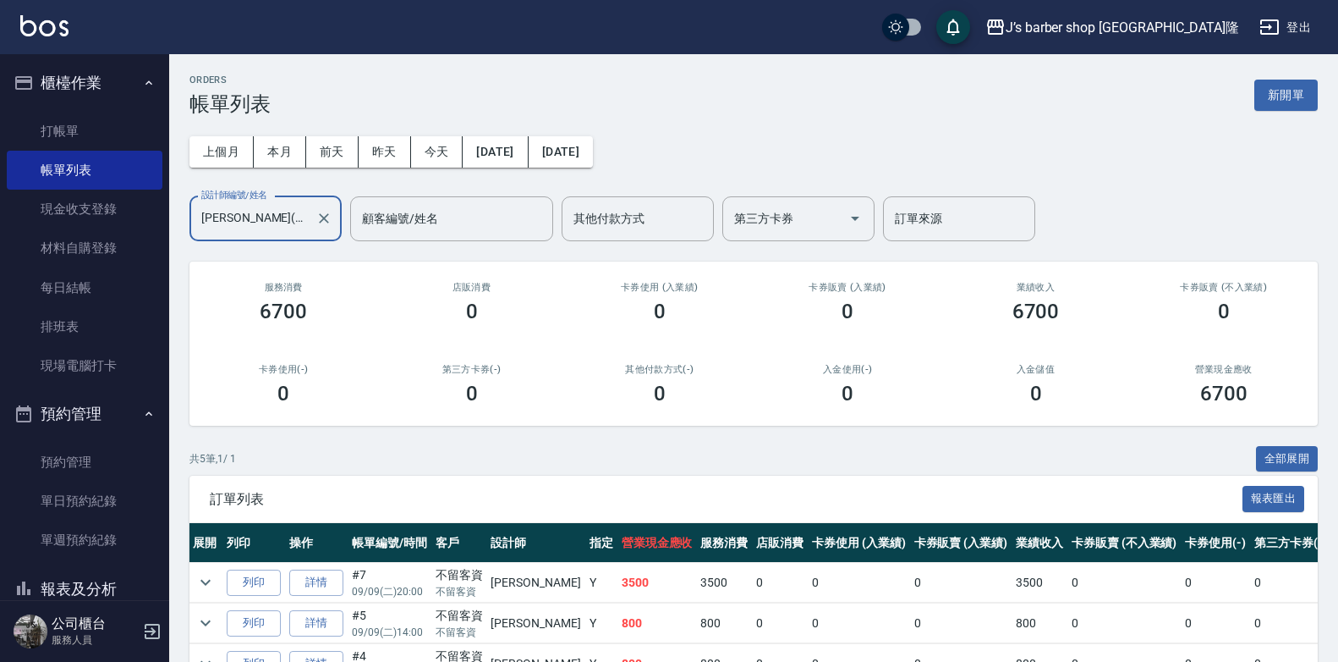
click at [280, 218] on input "[PERSON_NAME](無代號)" at bounding box center [253, 219] width 112 height 30
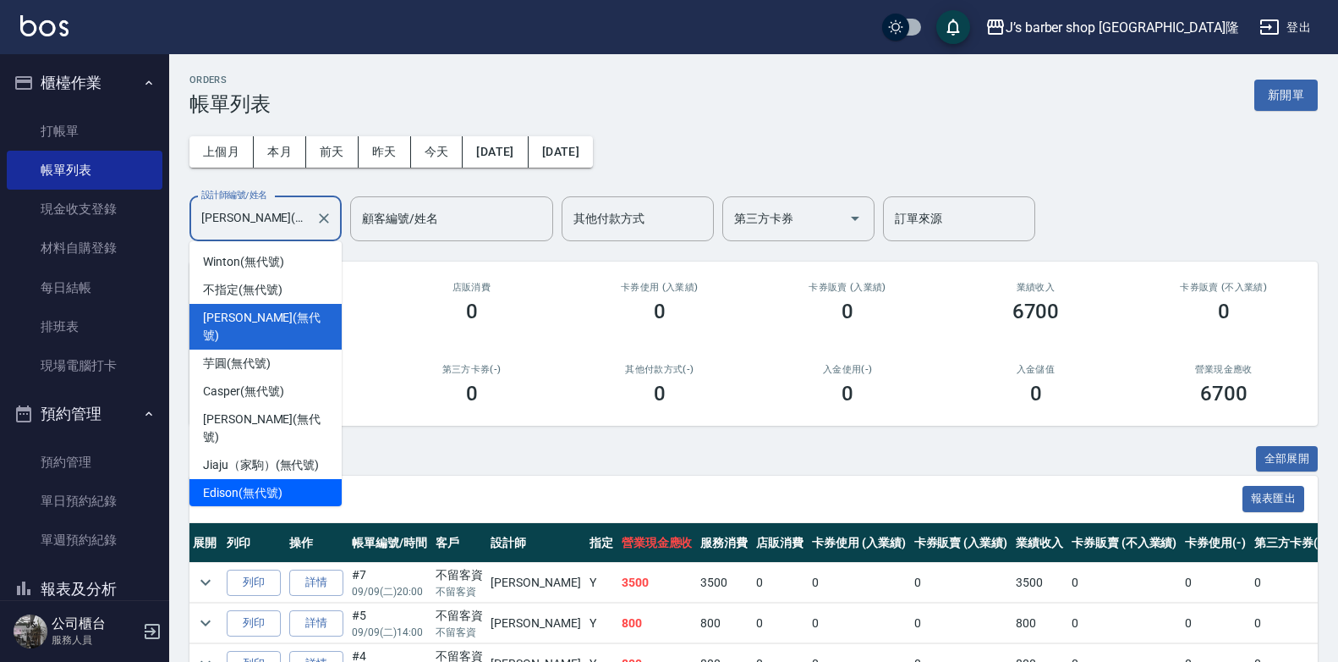
click at [252, 484] on span "Edison (無代號)" at bounding box center [242, 493] width 79 height 18
type input "Edison(無代號)"
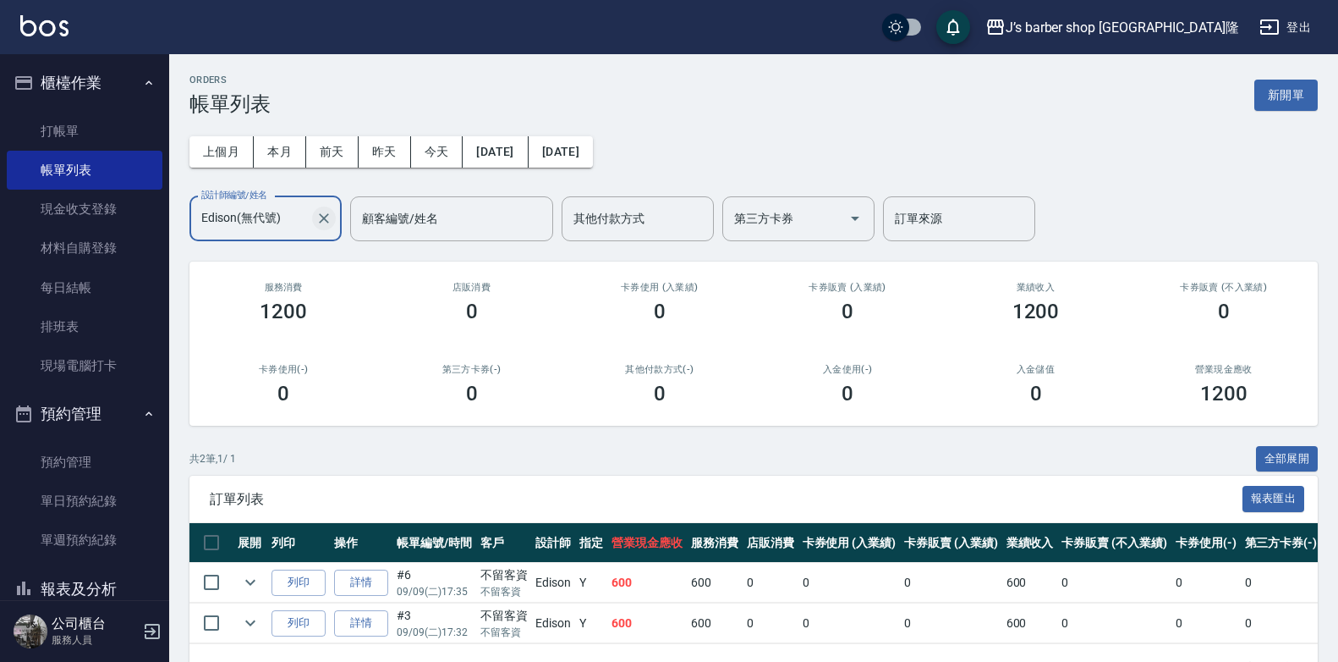
click at [327, 212] on icon "Clear" at bounding box center [324, 218] width 17 height 17
